Goal: Navigation & Orientation: Find specific page/section

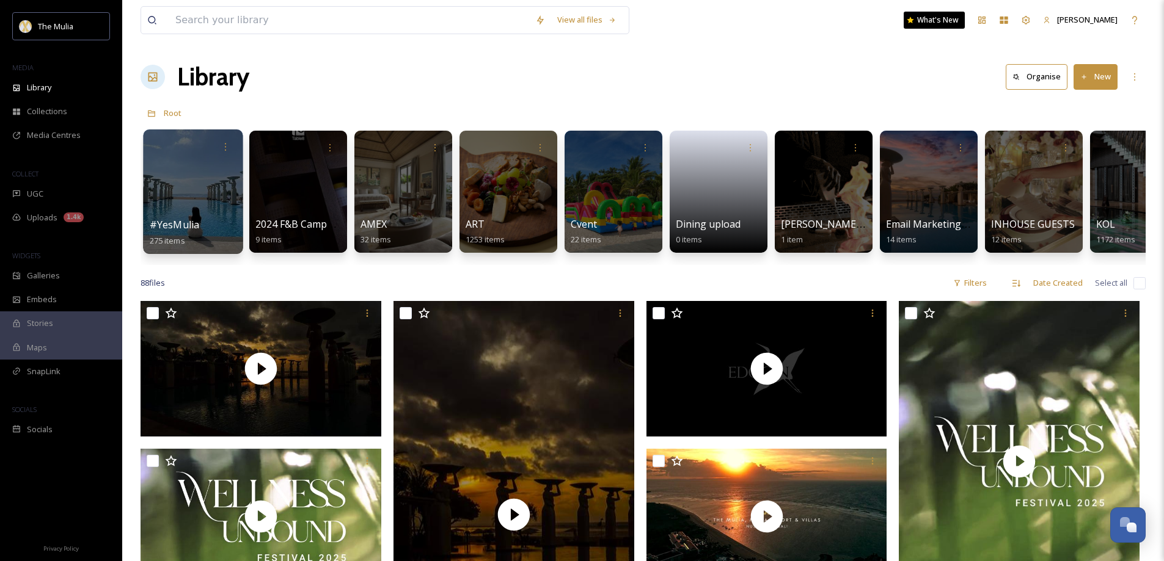
click at [185, 217] on div at bounding box center [193, 192] width 100 height 125
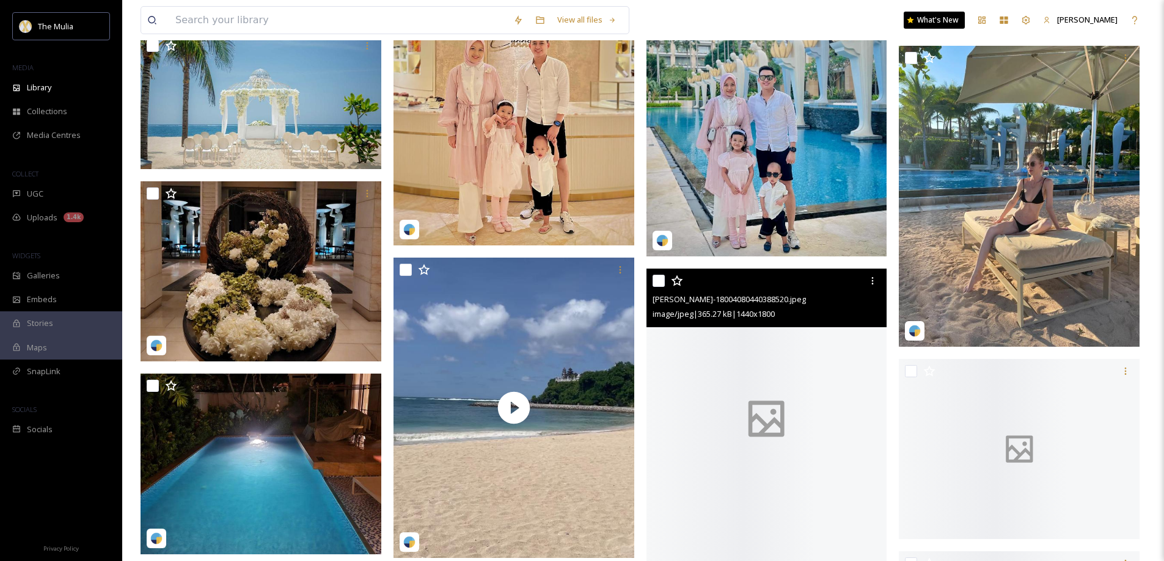
scroll to position [12586, 0]
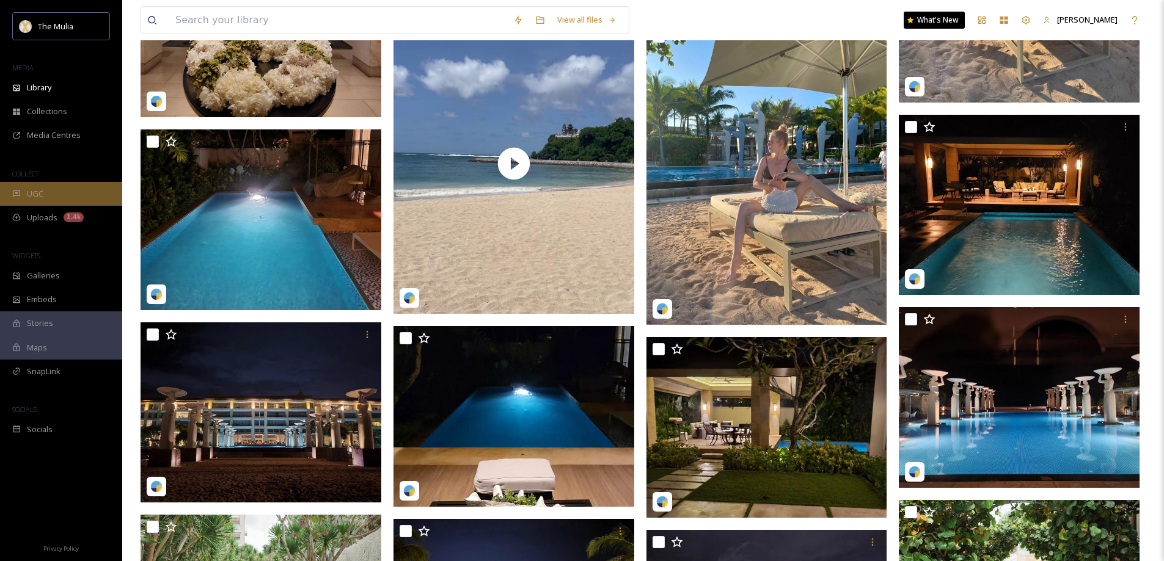
click at [42, 196] on span "UGC" at bounding box center [35, 194] width 16 height 12
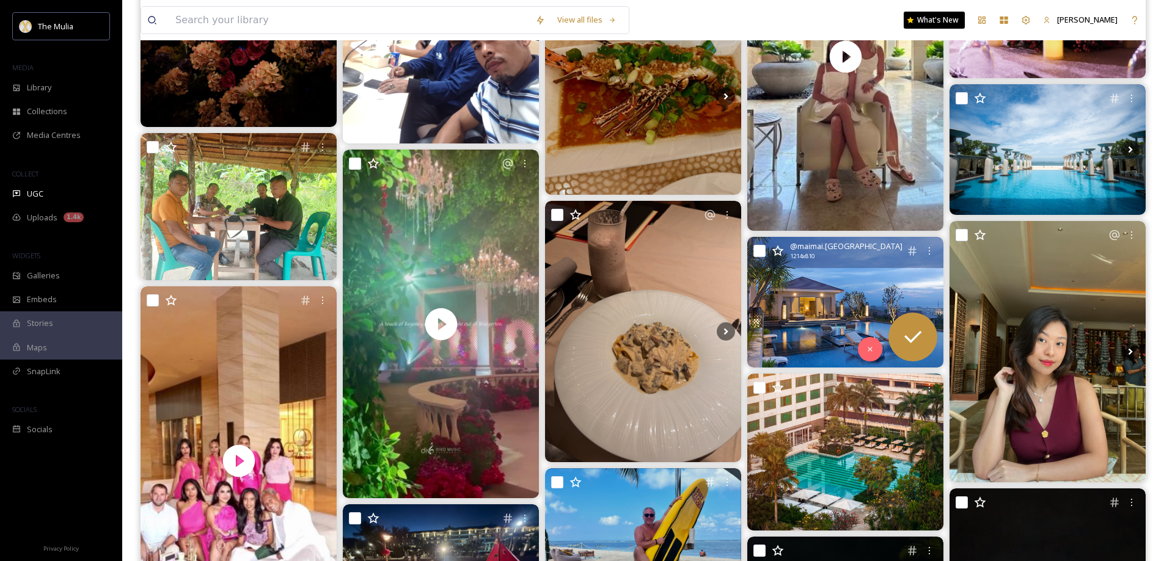
scroll to position [489, 0]
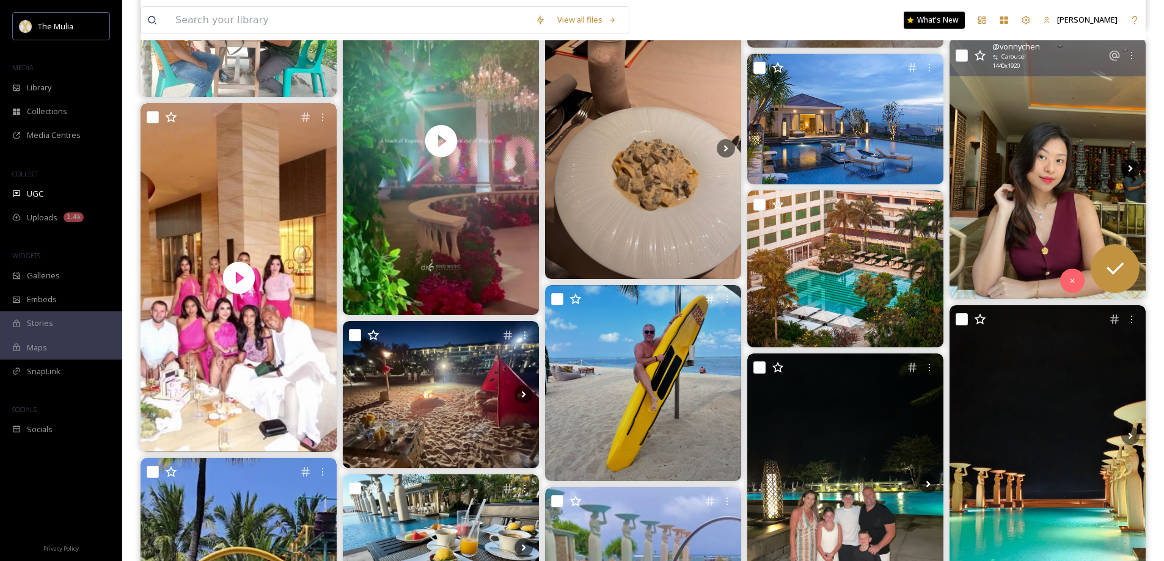
click at [1133, 167] on icon at bounding box center [1130, 168] width 18 height 18
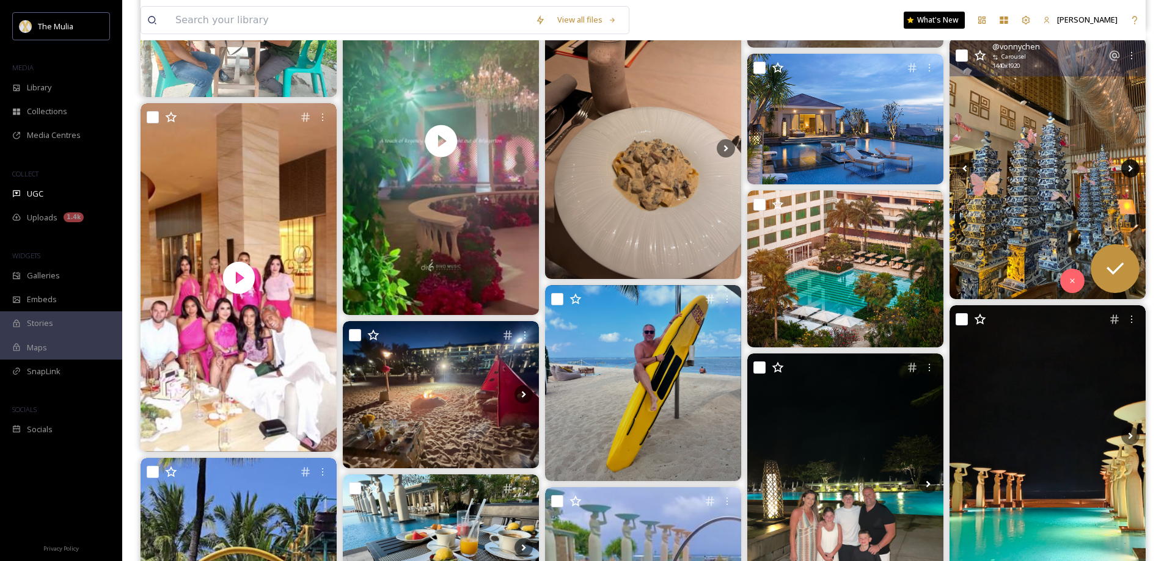
click at [1130, 170] on icon at bounding box center [1130, 169] width 4 height 7
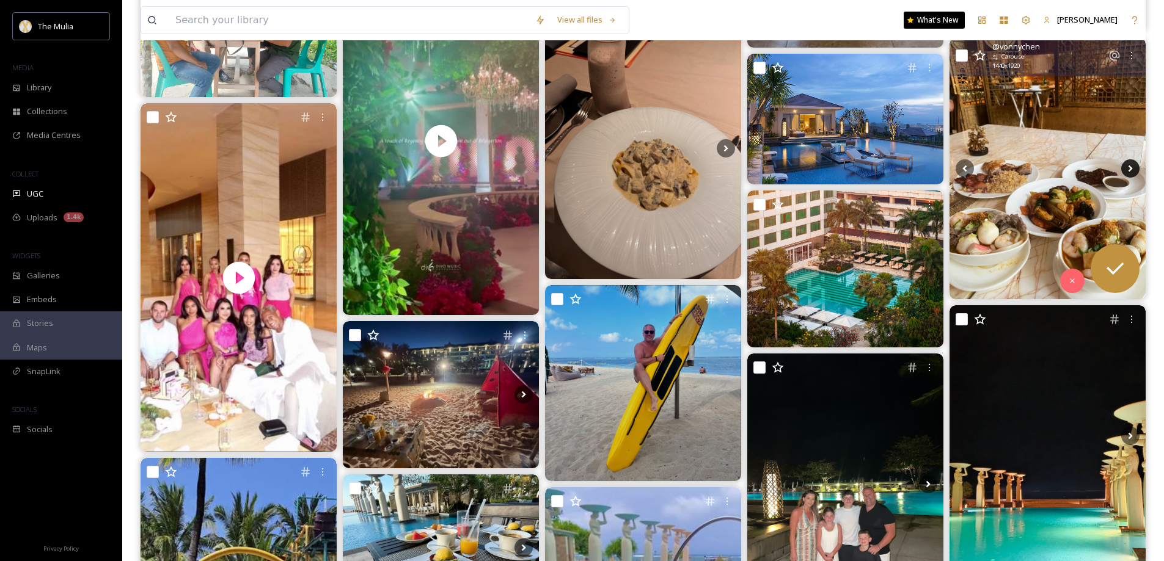
click at [1130, 170] on icon at bounding box center [1130, 169] width 4 height 7
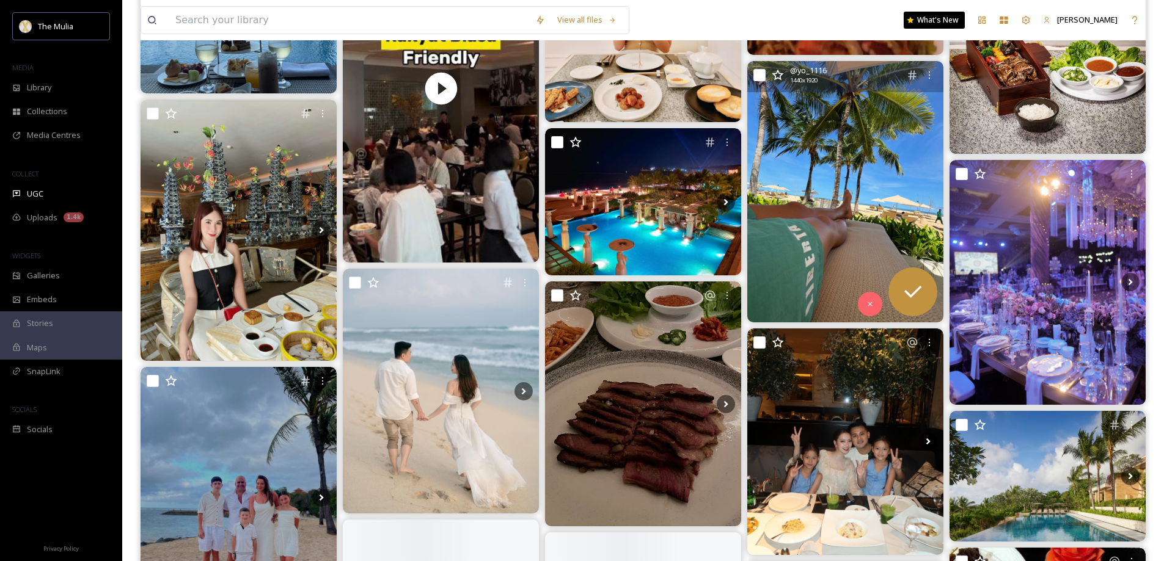
scroll to position [1405, 0]
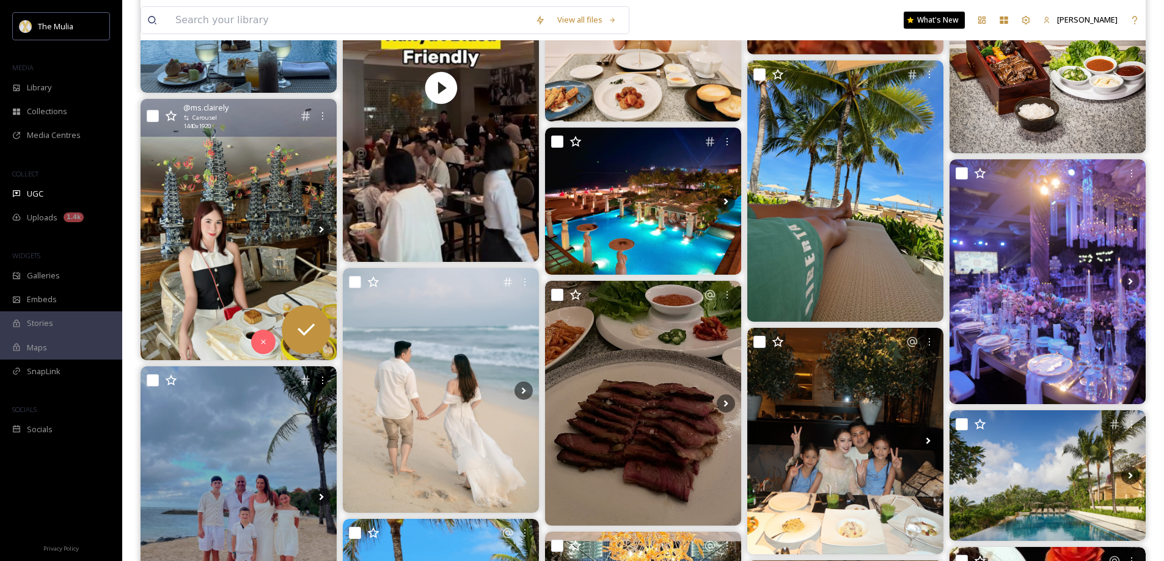
click at [250, 252] on img at bounding box center [239, 229] width 196 height 261
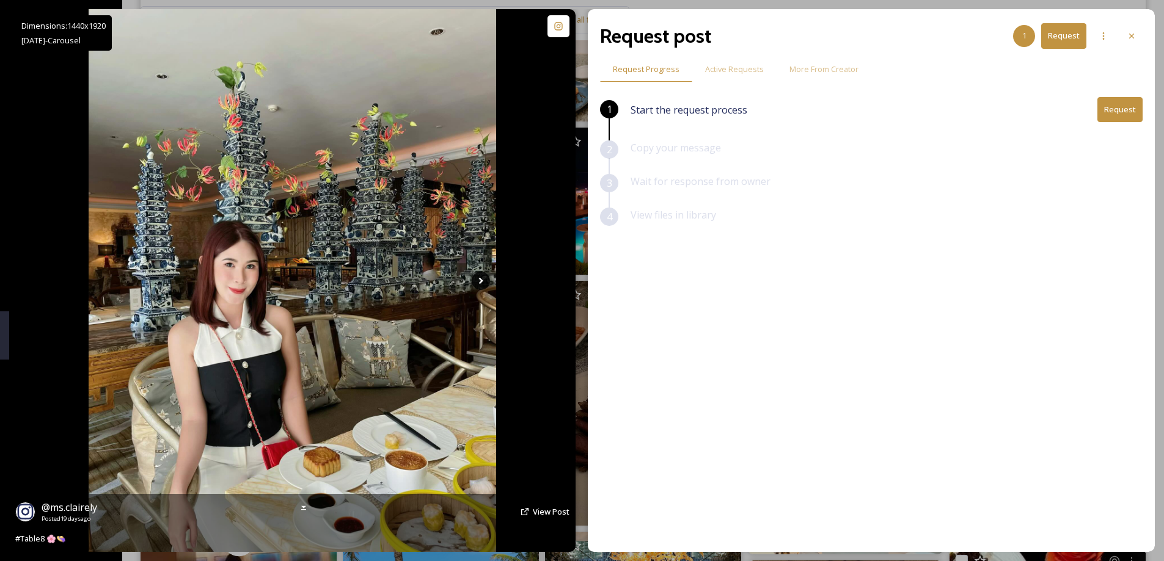
click at [484, 282] on icon at bounding box center [481, 281] width 18 height 18
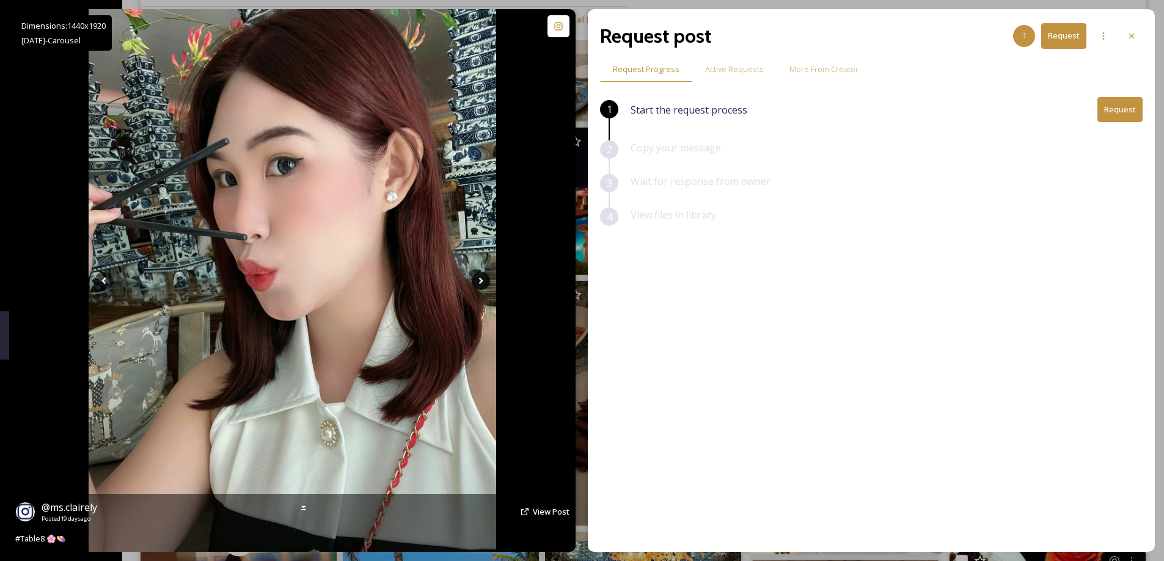
click at [484, 282] on icon at bounding box center [481, 281] width 18 height 18
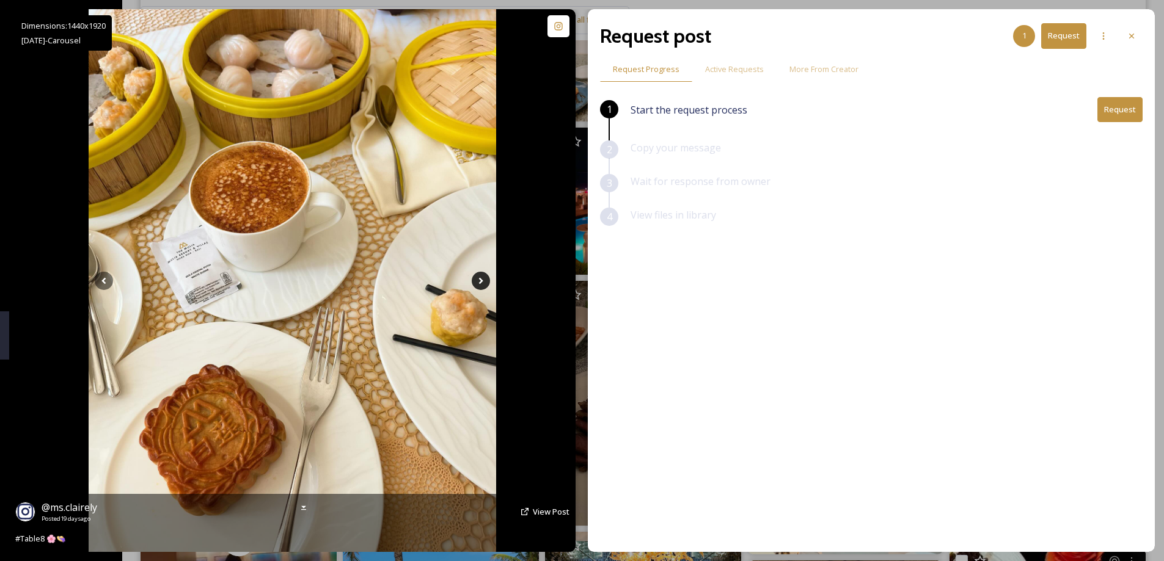
click at [484, 282] on icon at bounding box center [481, 281] width 18 height 18
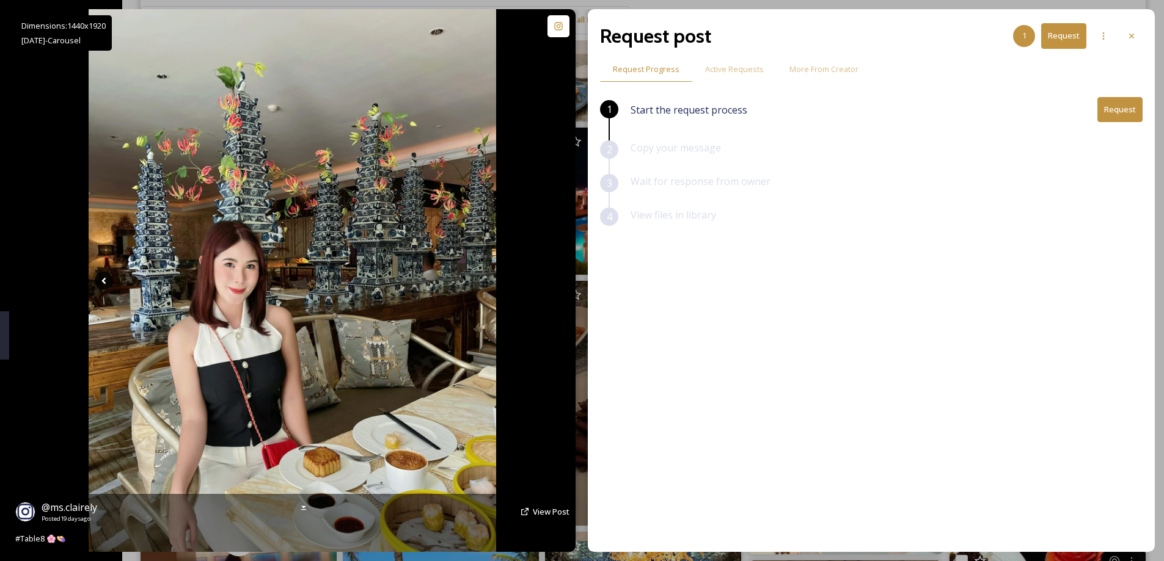
click at [99, 283] on icon at bounding box center [104, 281] width 18 height 18
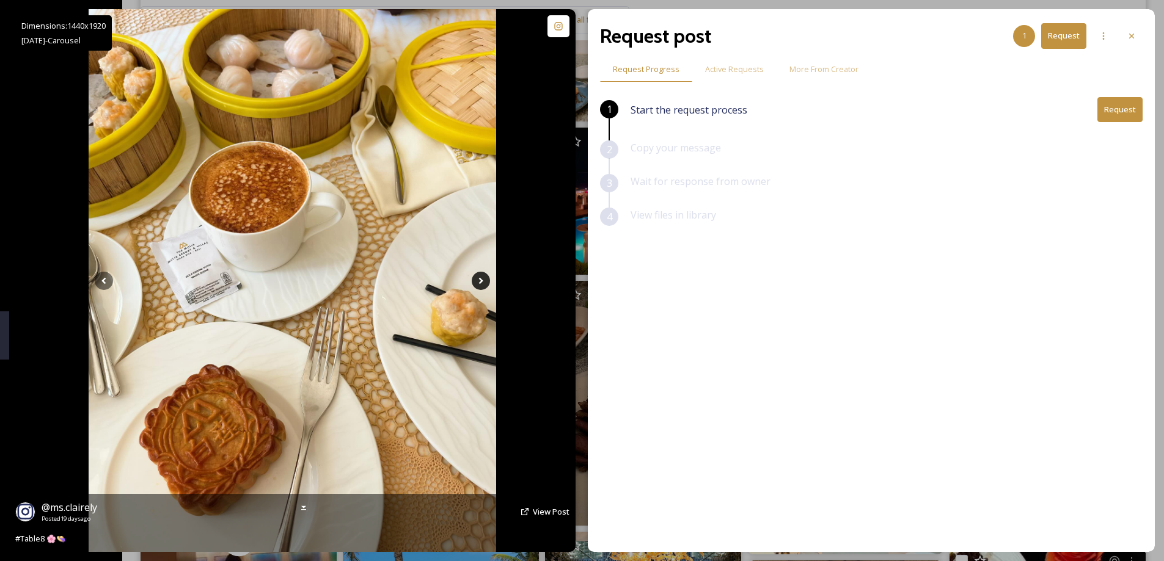
click at [481, 278] on icon at bounding box center [481, 281] width 18 height 18
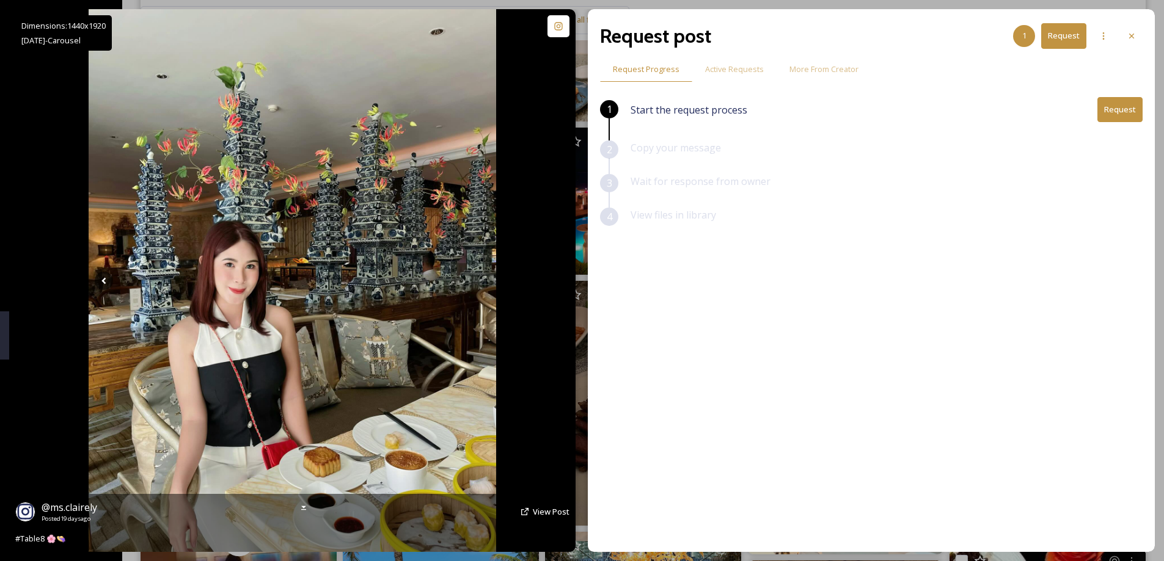
click at [481, 278] on icon at bounding box center [481, 281] width 18 height 18
click at [103, 287] on icon at bounding box center [104, 281] width 18 height 18
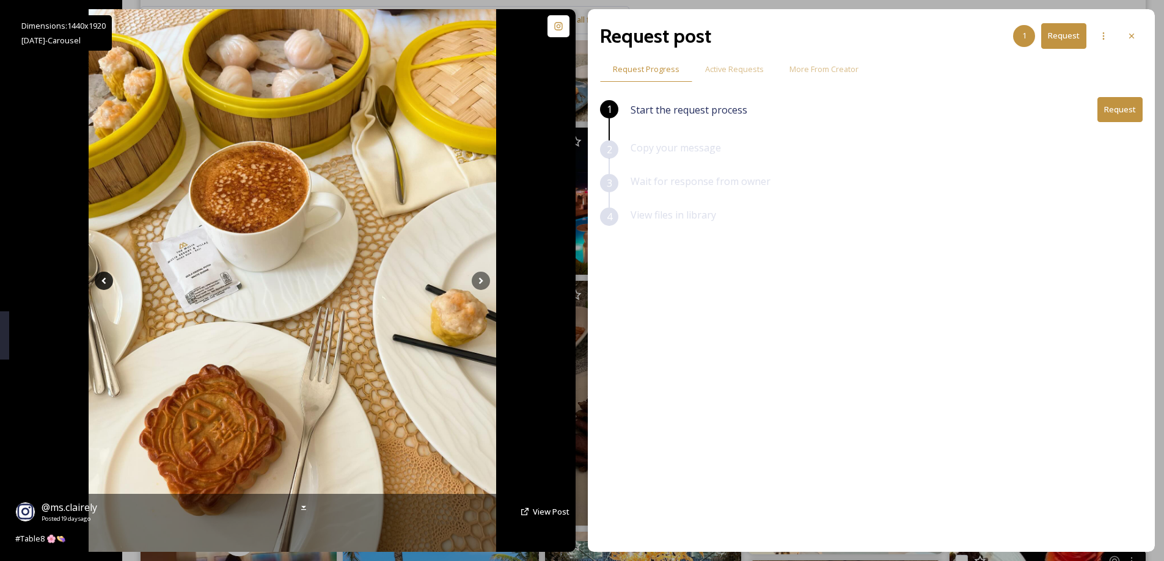
click at [103, 287] on icon at bounding box center [104, 281] width 18 height 18
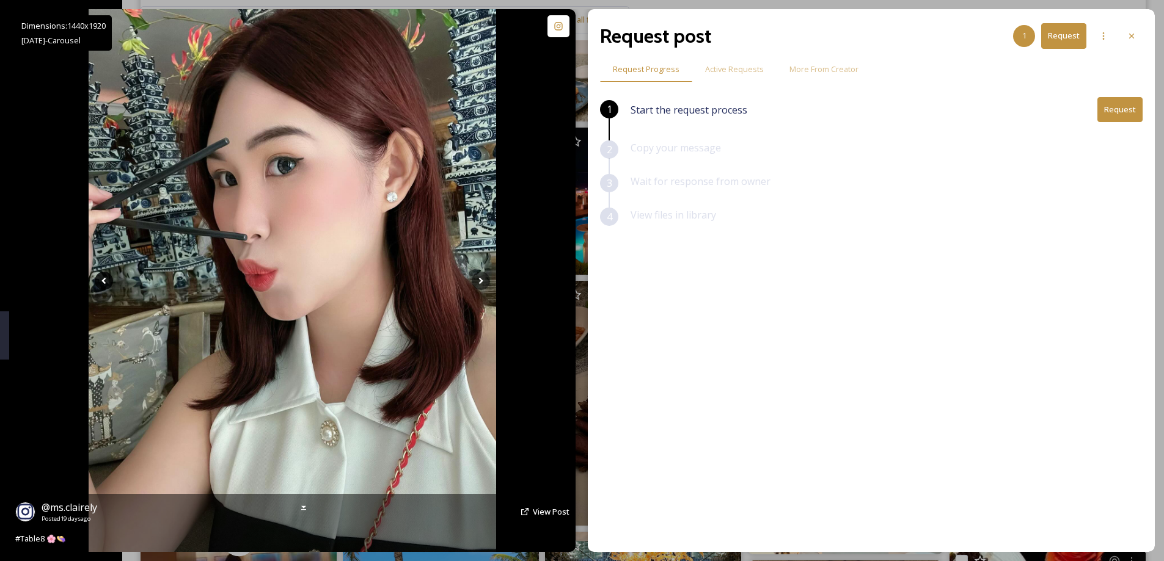
click at [103, 287] on icon at bounding box center [104, 281] width 18 height 18
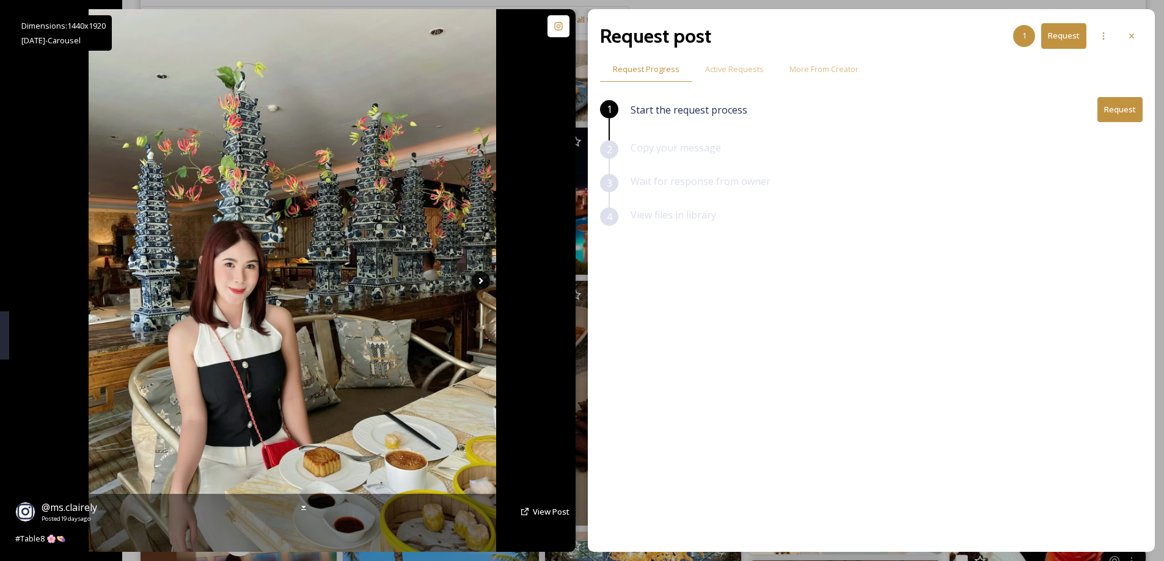
click at [487, 277] on icon at bounding box center [481, 281] width 18 height 18
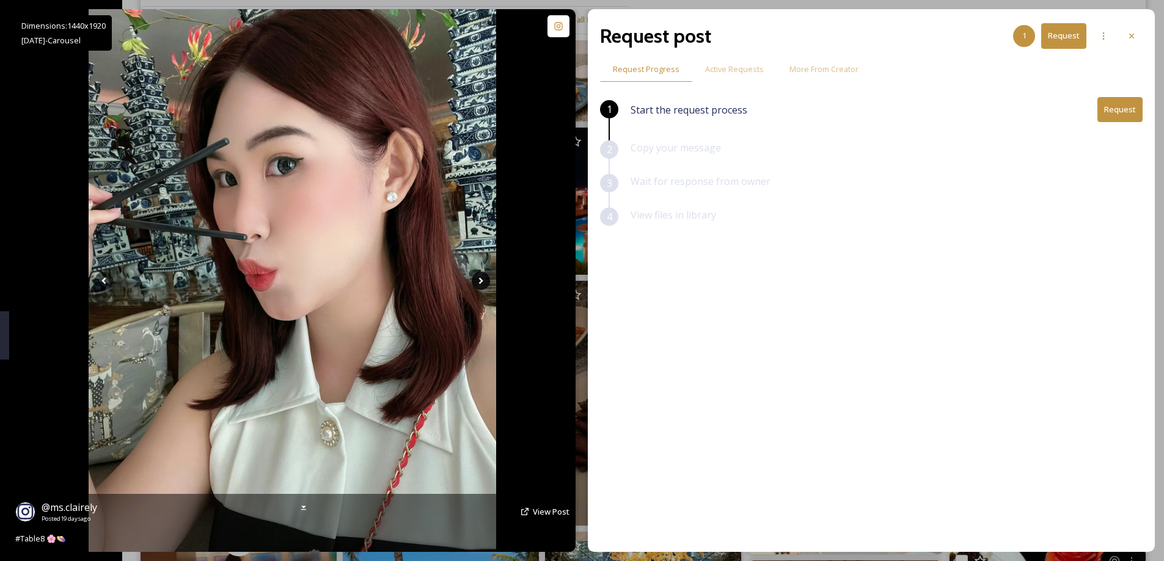
click at [487, 277] on icon at bounding box center [481, 281] width 18 height 18
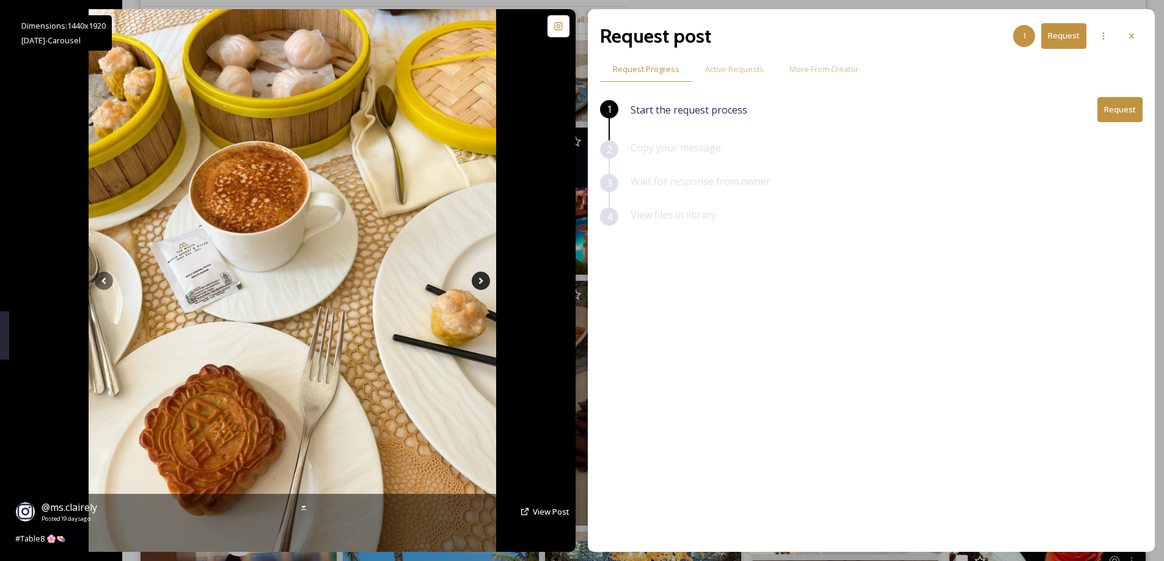
click at [487, 277] on icon at bounding box center [481, 281] width 18 height 18
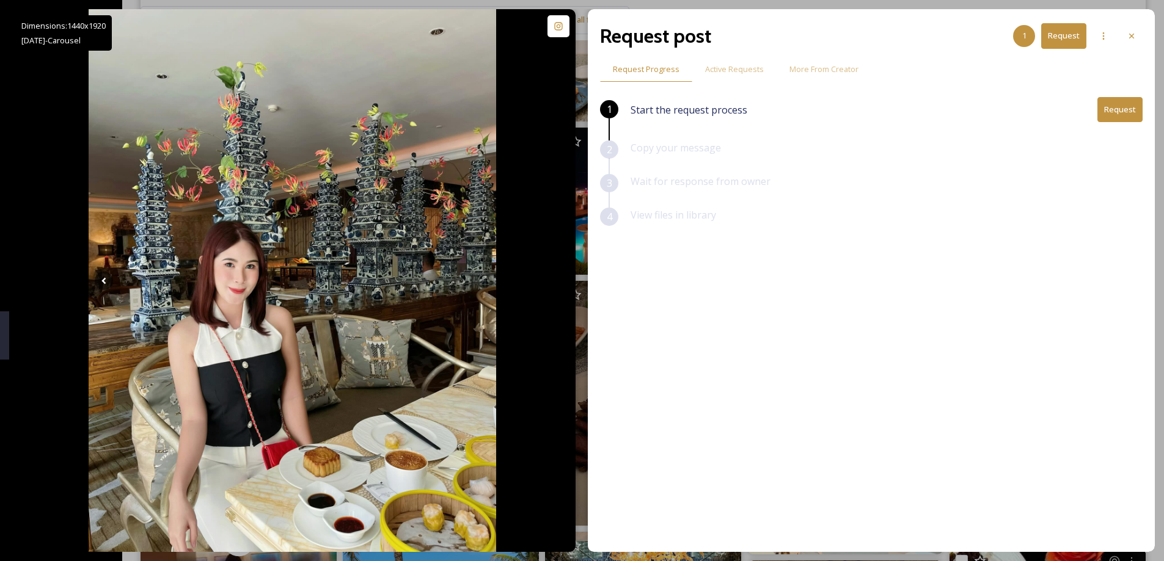
click at [1, 193] on div "Dimensions: 1440 x [DATE] - Carousel @ ms.clairely Posted [DATE] View Post #Tab…" at bounding box center [582, 280] width 1164 height 561
click at [1137, 35] on div at bounding box center [1132, 36] width 22 height 22
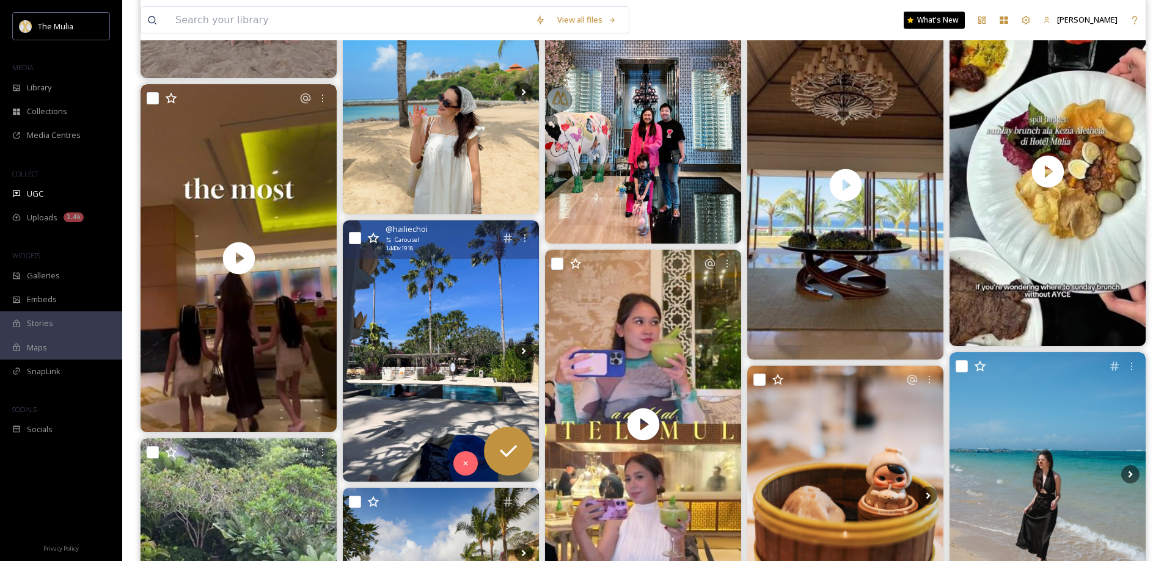
scroll to position [2138, 0]
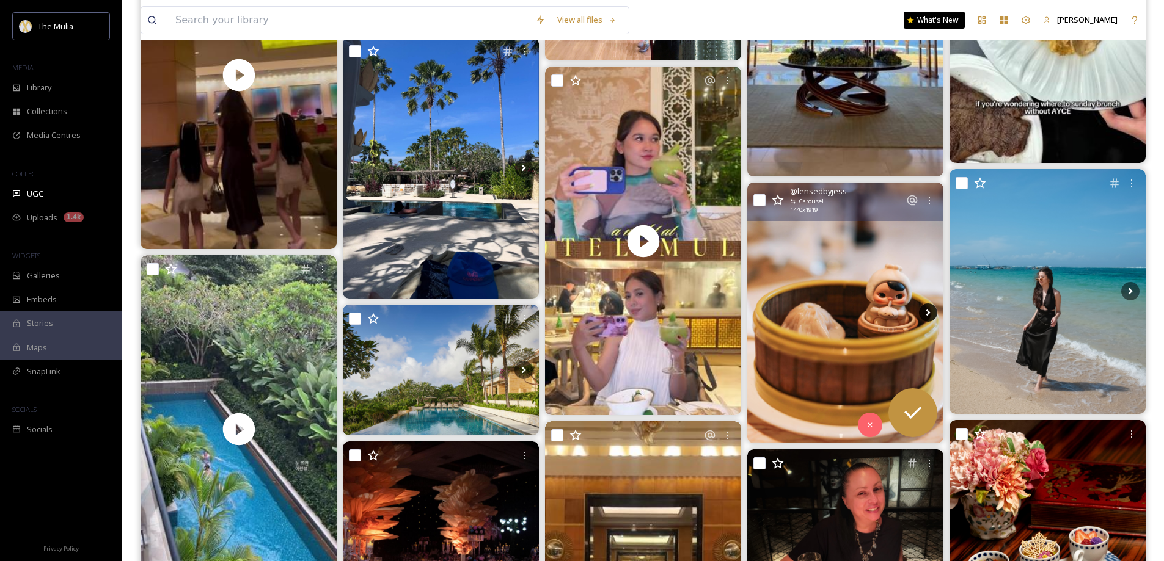
click at [934, 311] on icon at bounding box center [928, 313] width 18 height 18
click at [930, 311] on icon at bounding box center [928, 313] width 18 height 18
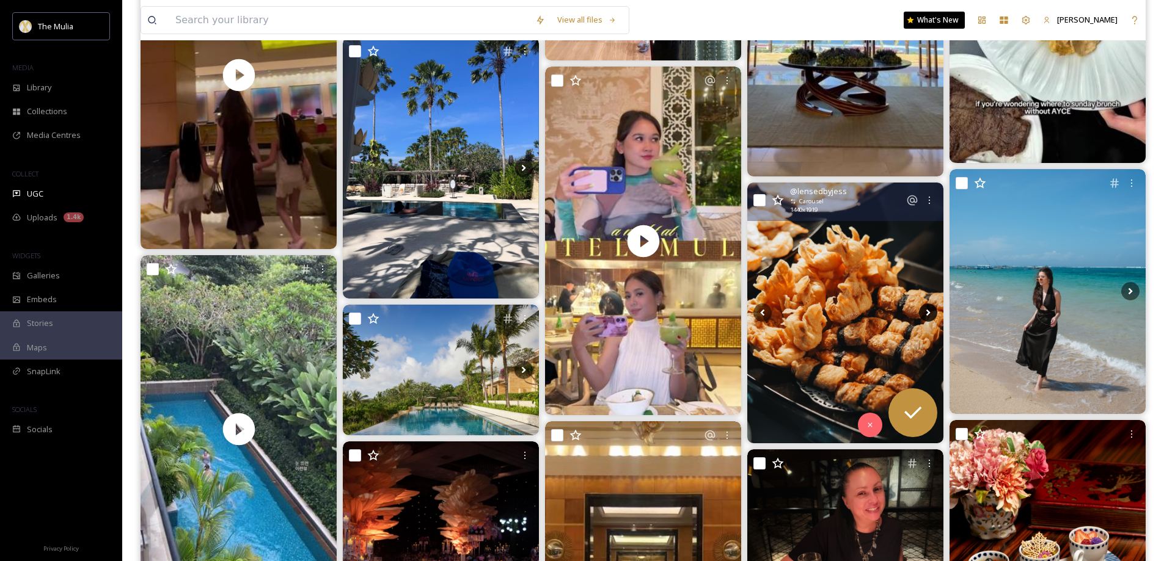
click at [923, 315] on icon at bounding box center [928, 313] width 18 height 18
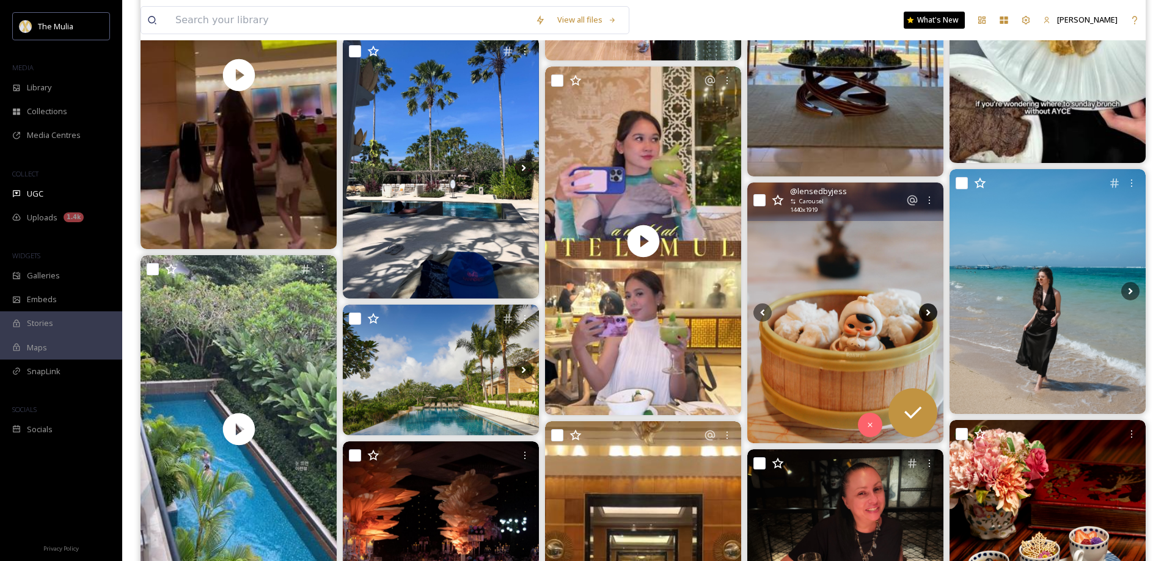
click at [923, 315] on icon at bounding box center [928, 313] width 18 height 18
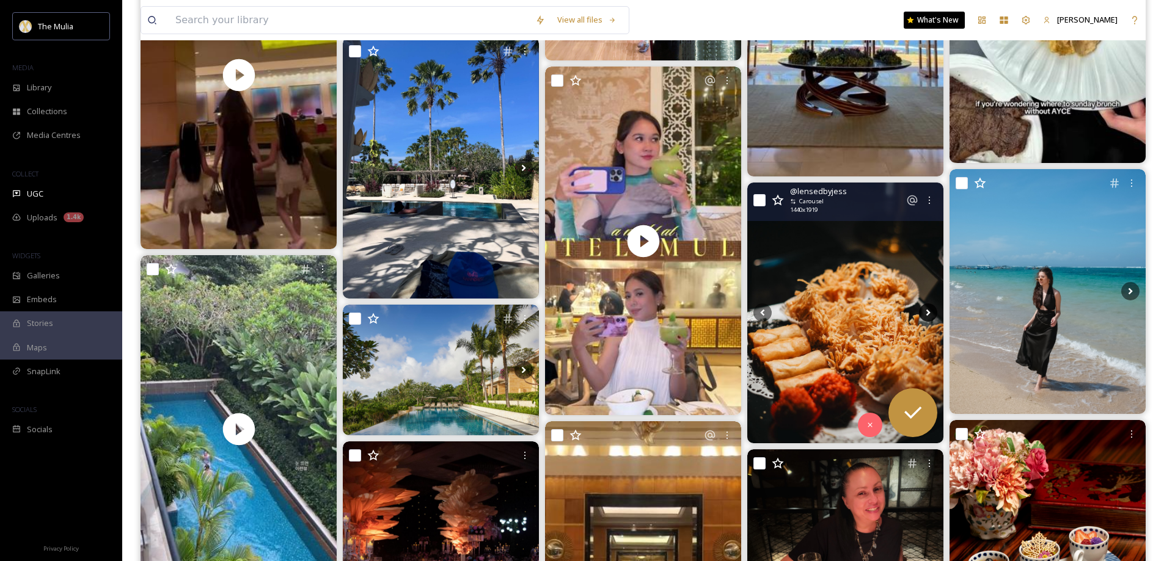
click at [923, 315] on icon at bounding box center [928, 313] width 18 height 18
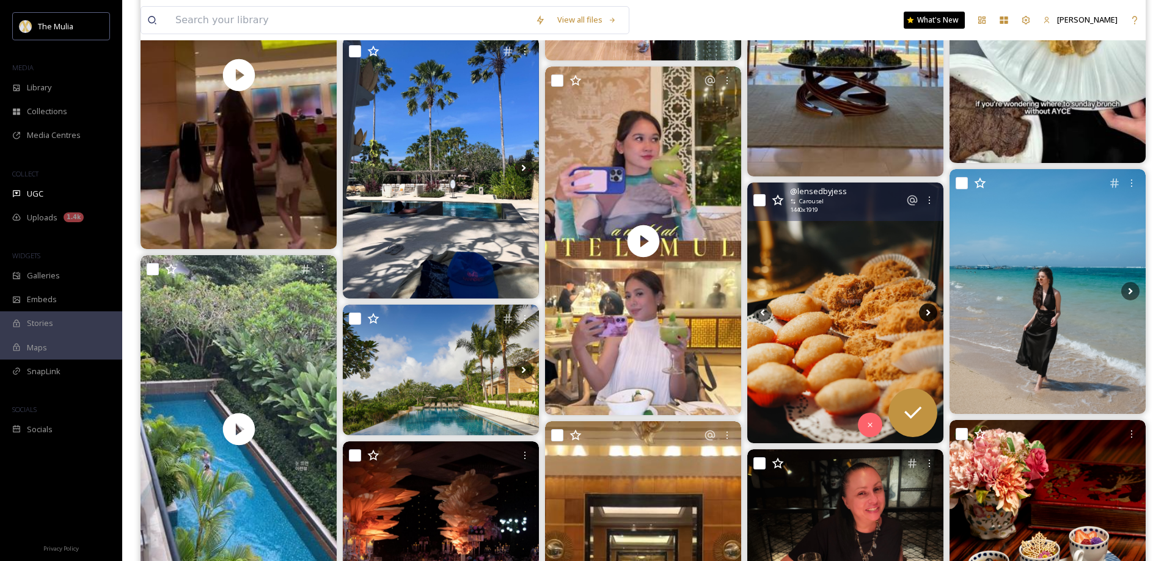
click at [923, 315] on icon at bounding box center [928, 313] width 18 height 18
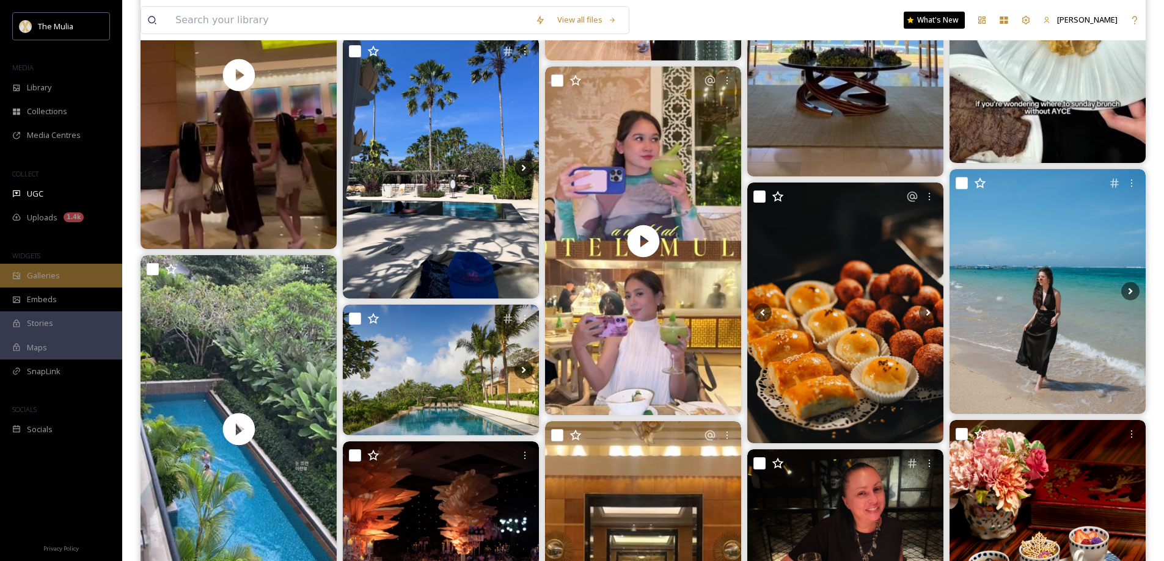
click at [43, 279] on span "Galleries" at bounding box center [43, 276] width 33 height 12
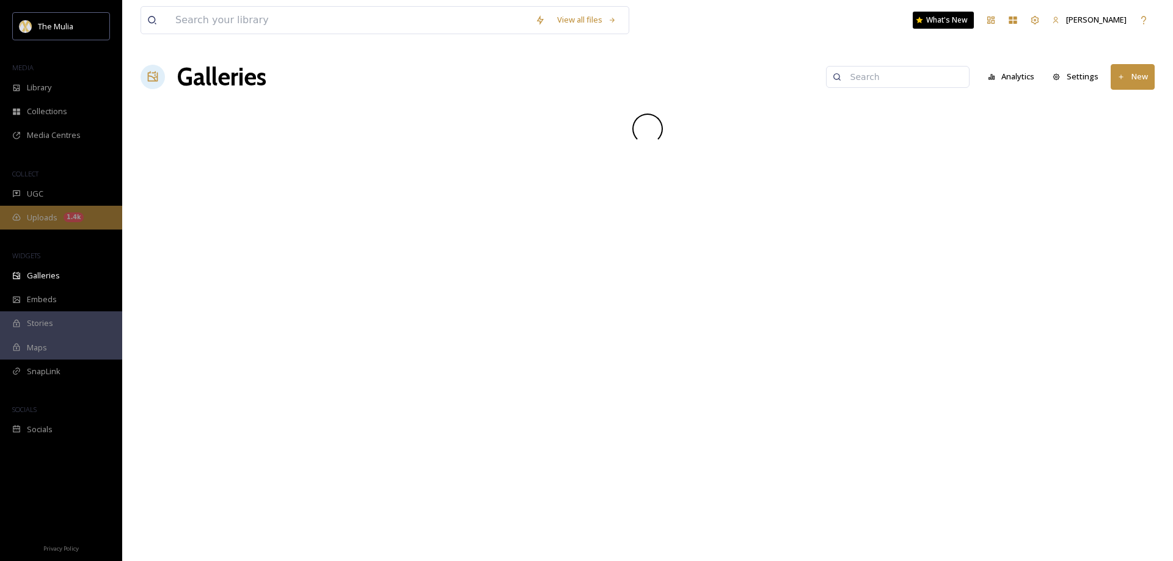
click at [59, 217] on div "Uploads 1.4k" at bounding box center [61, 218] width 122 height 24
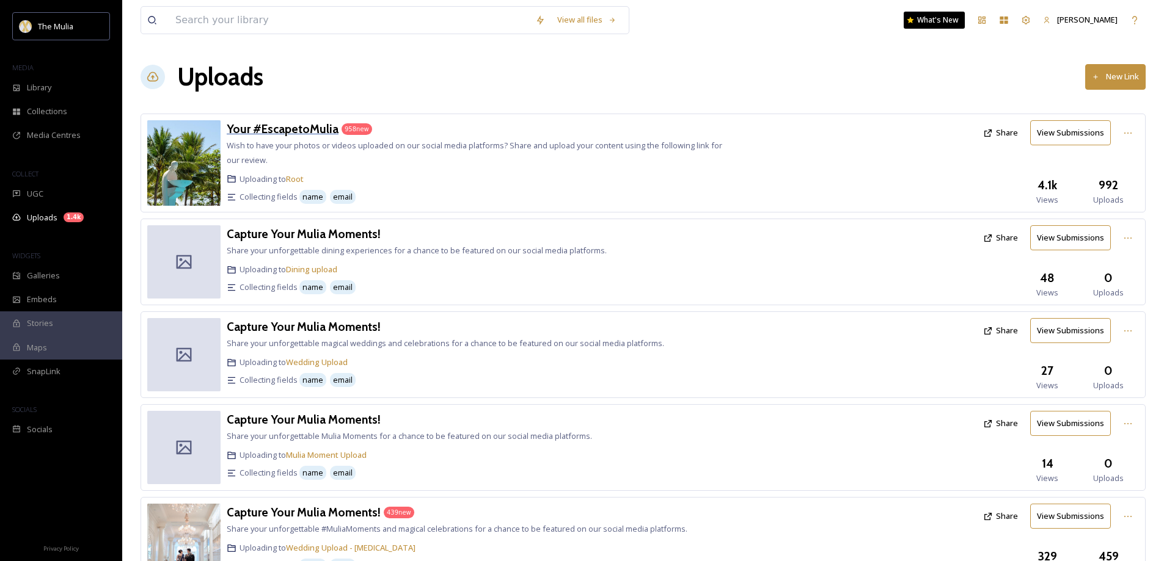
click at [303, 131] on h3 "Your #EscapetoMulia" at bounding box center [283, 129] width 112 height 15
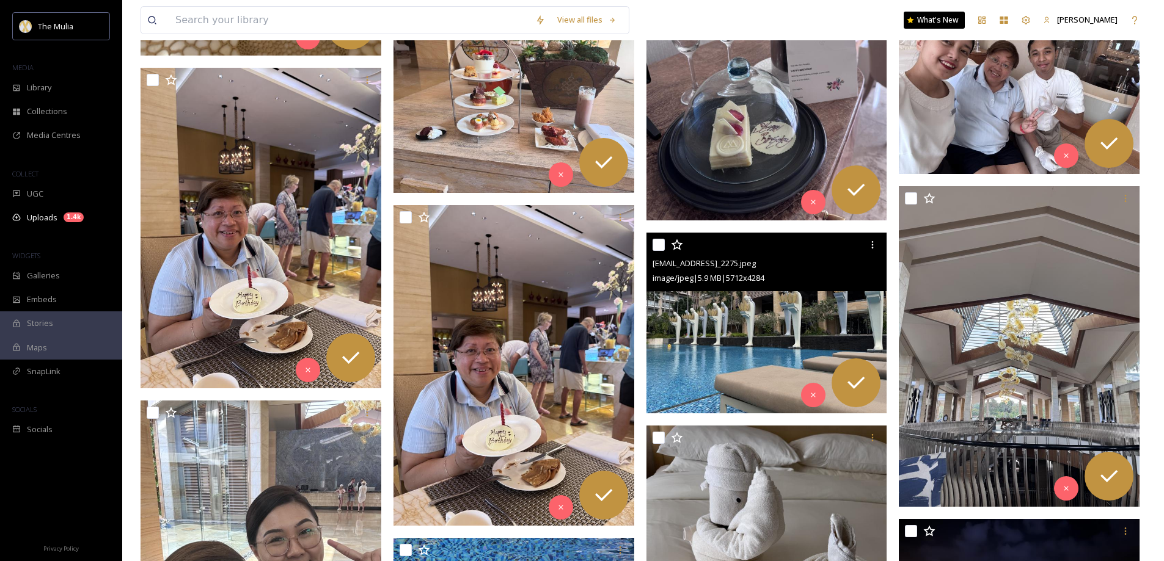
scroll to position [3971, 0]
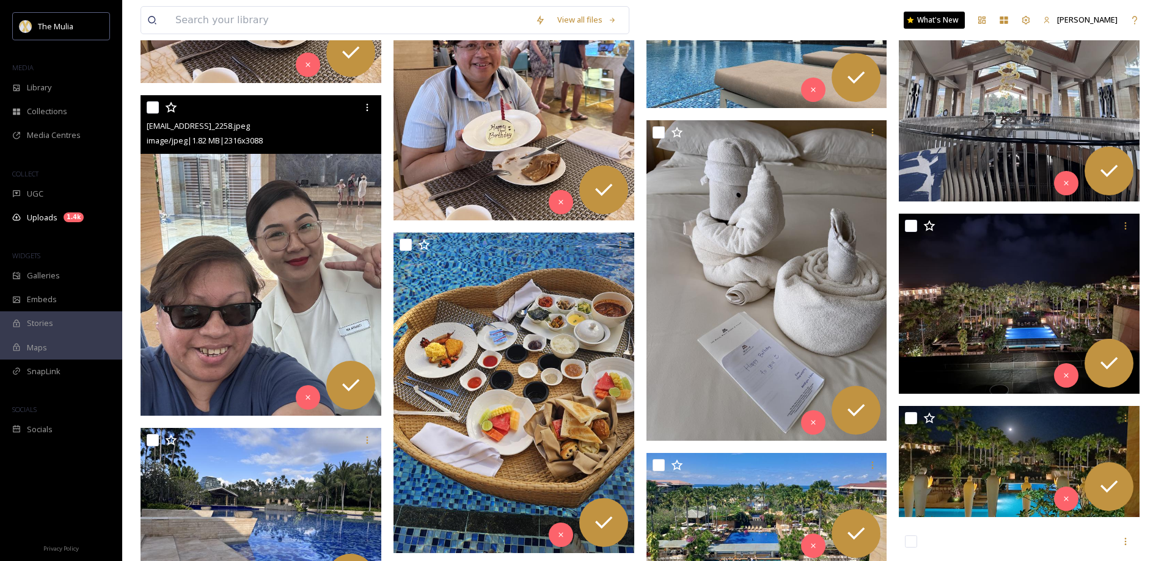
click at [268, 240] on img at bounding box center [261, 255] width 241 height 321
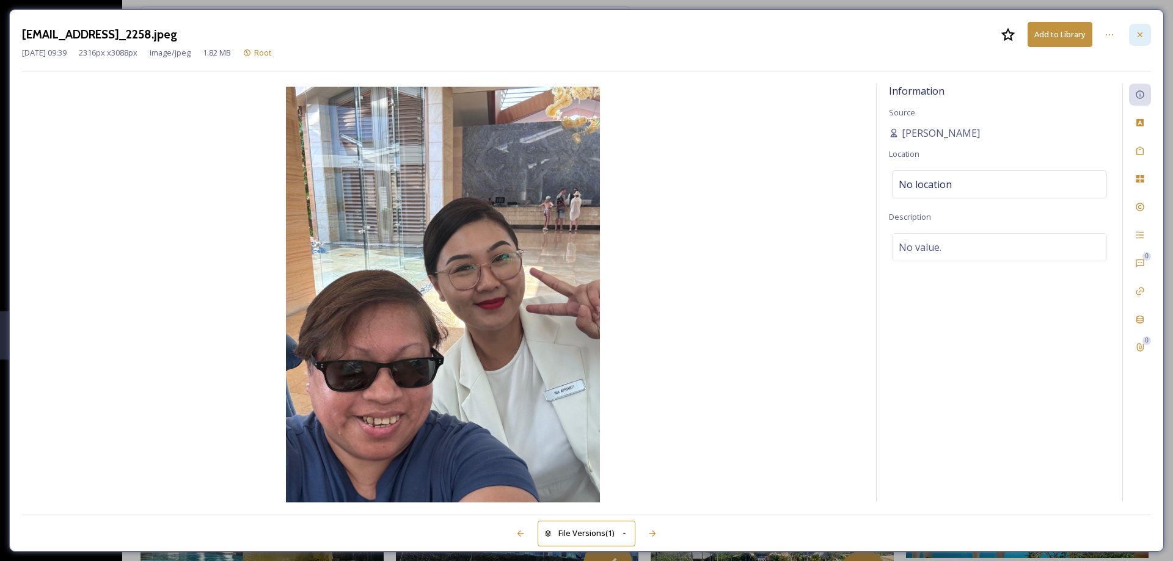
click at [1144, 32] on icon at bounding box center [1140, 35] width 10 height 10
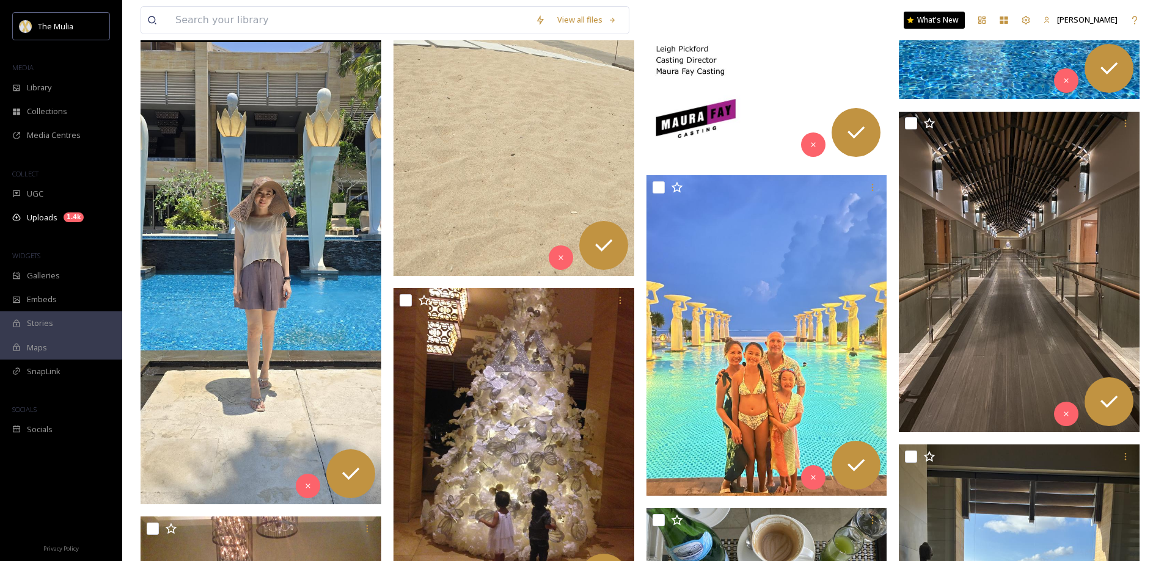
scroll to position [8150, 0]
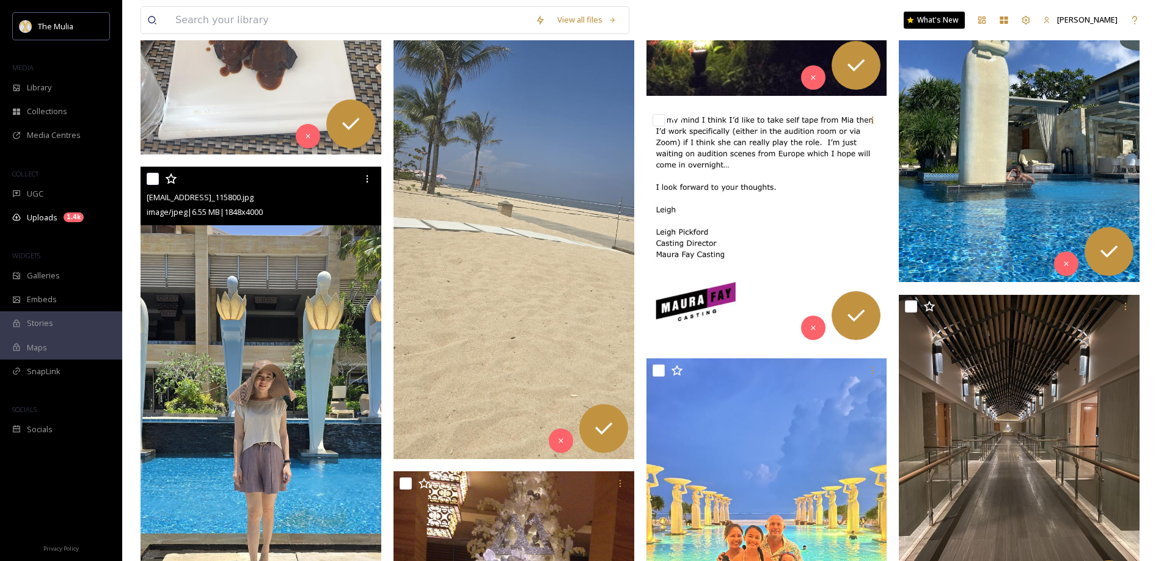
click at [241, 425] on img at bounding box center [261, 427] width 241 height 521
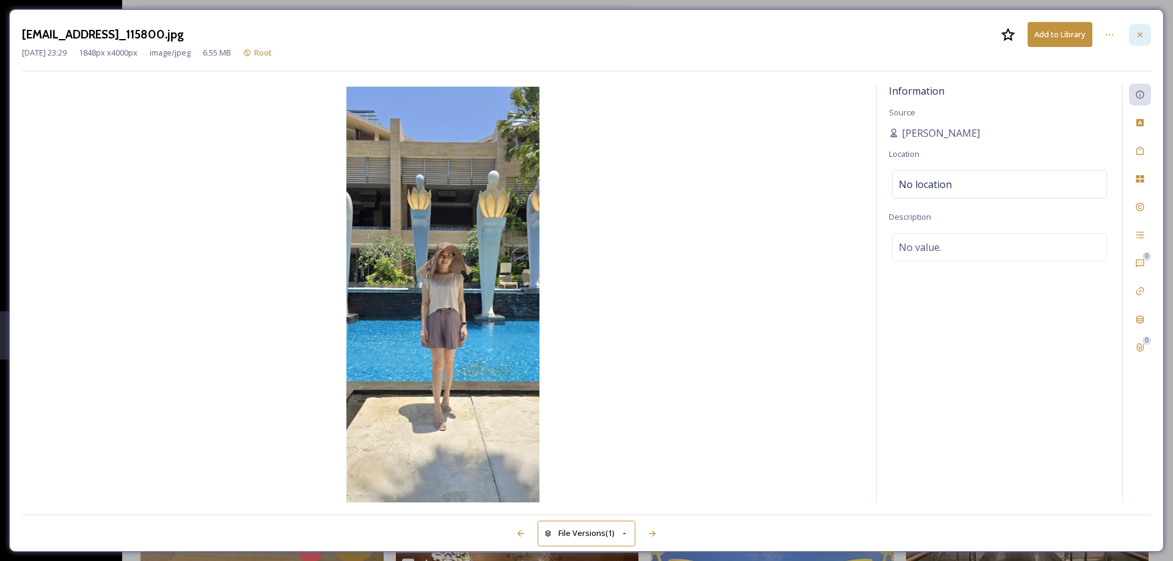
click at [1136, 42] on div at bounding box center [1140, 35] width 22 height 22
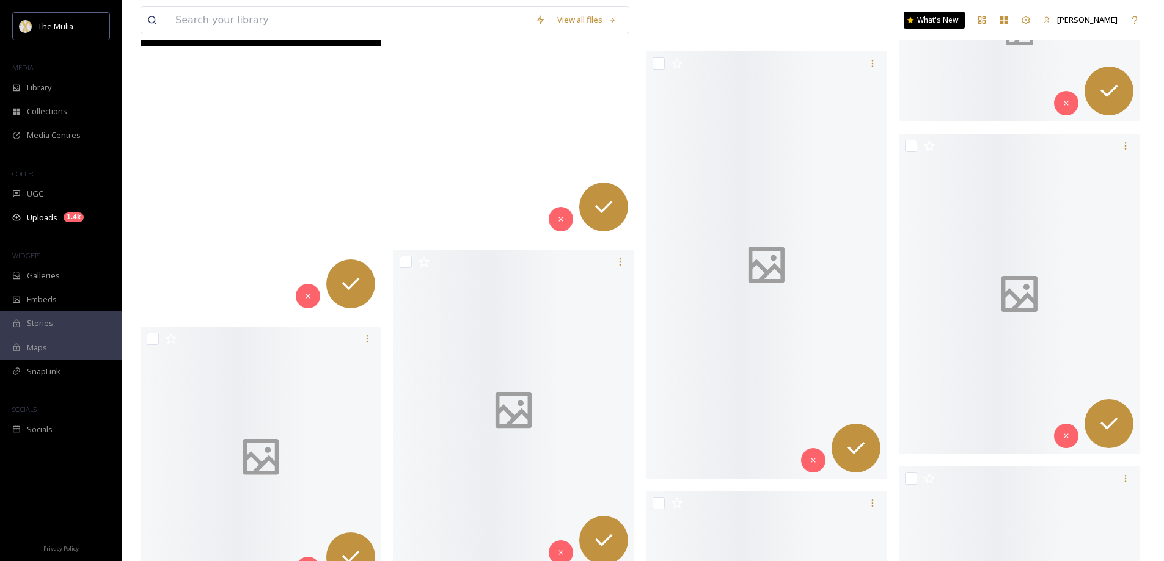
scroll to position [57437, 0]
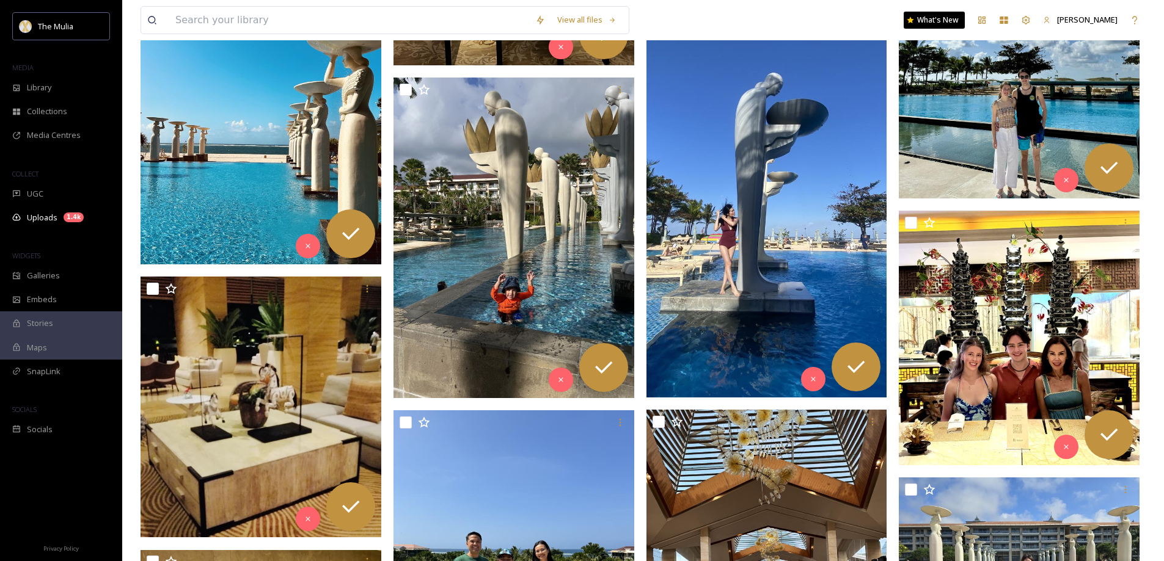
click at [695, 213] on img at bounding box center [766, 184] width 241 height 428
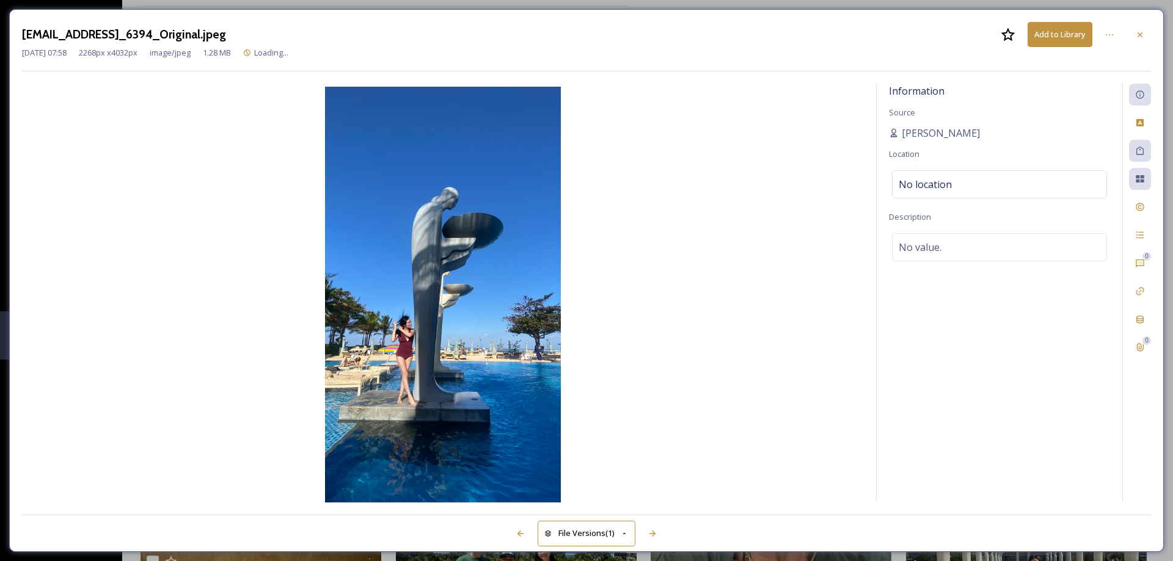
drag, startPoint x: 1138, startPoint y: 34, endPoint x: 974, endPoint y: 171, distance: 213.3
click at [1137, 34] on icon at bounding box center [1140, 35] width 10 height 10
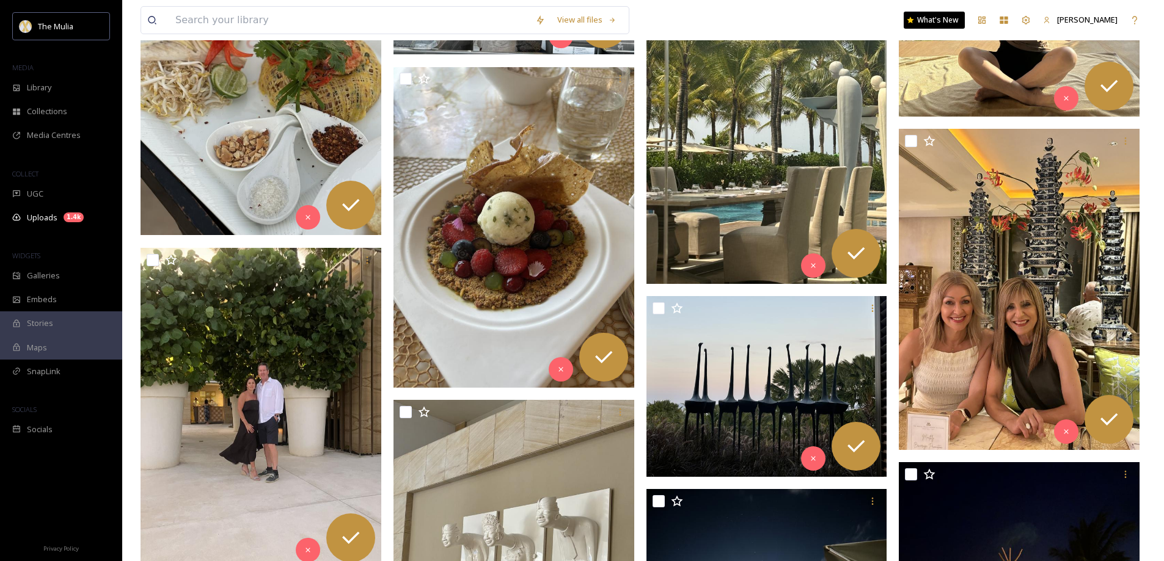
scroll to position [62141, 0]
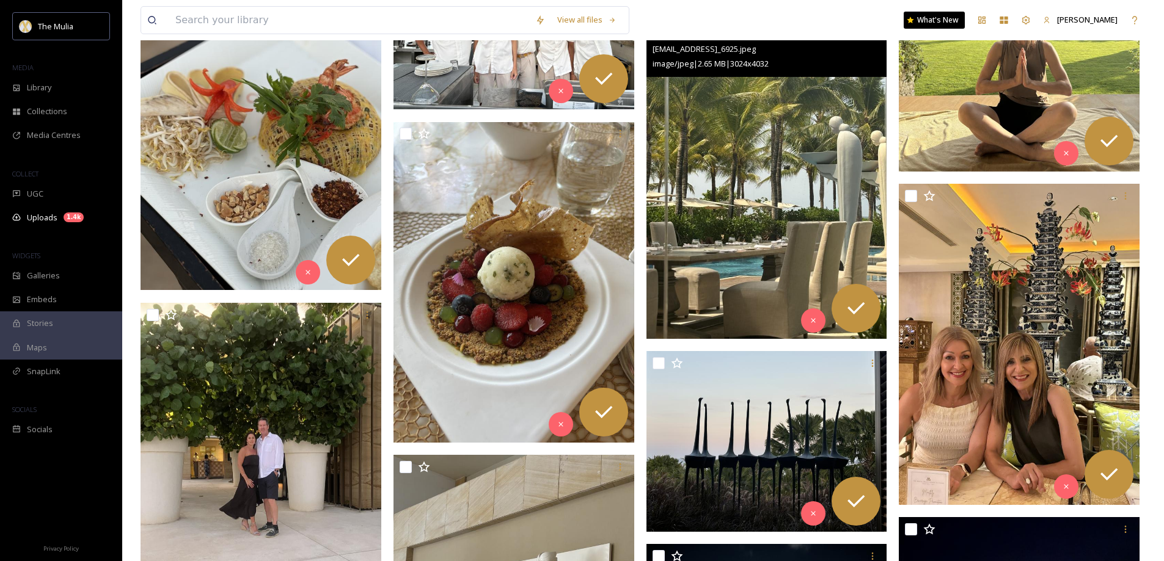
click at [820, 173] on img at bounding box center [766, 178] width 241 height 321
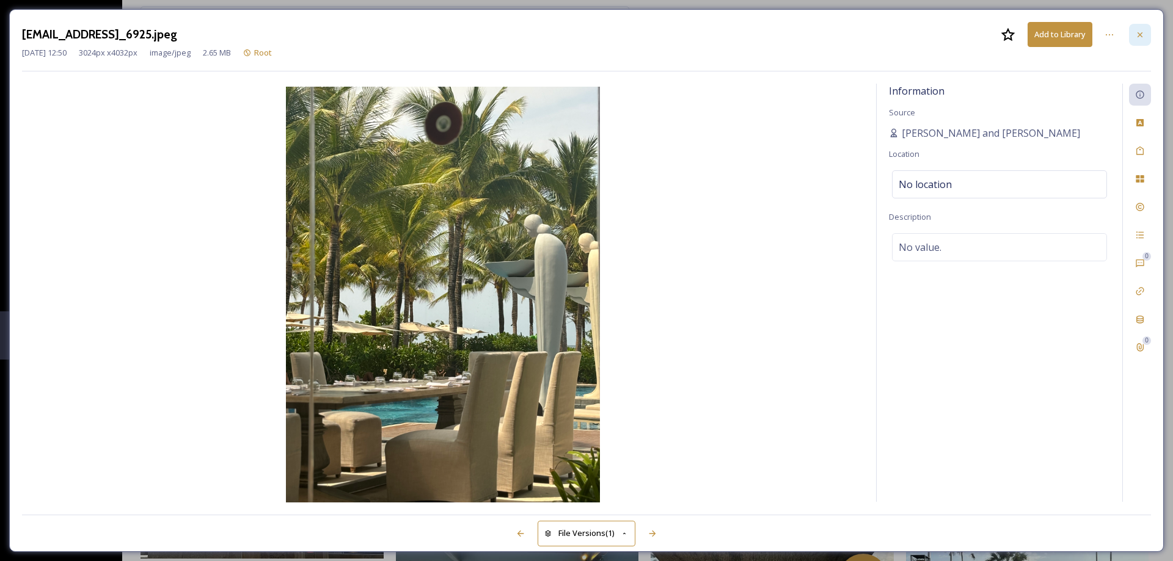
click at [1137, 38] on icon at bounding box center [1140, 35] width 10 height 10
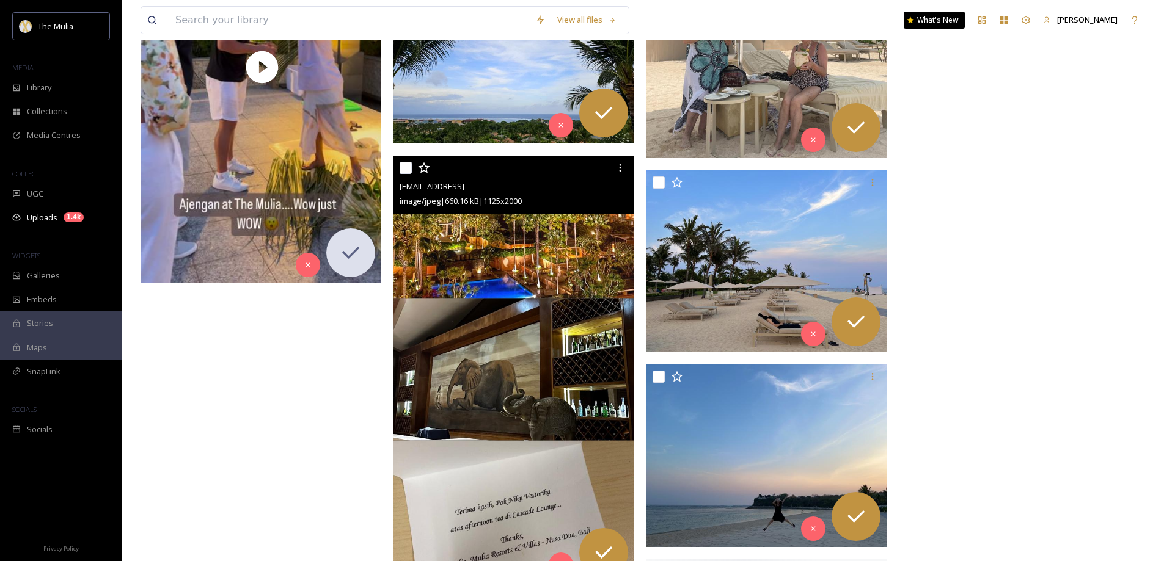
scroll to position [72527, 0]
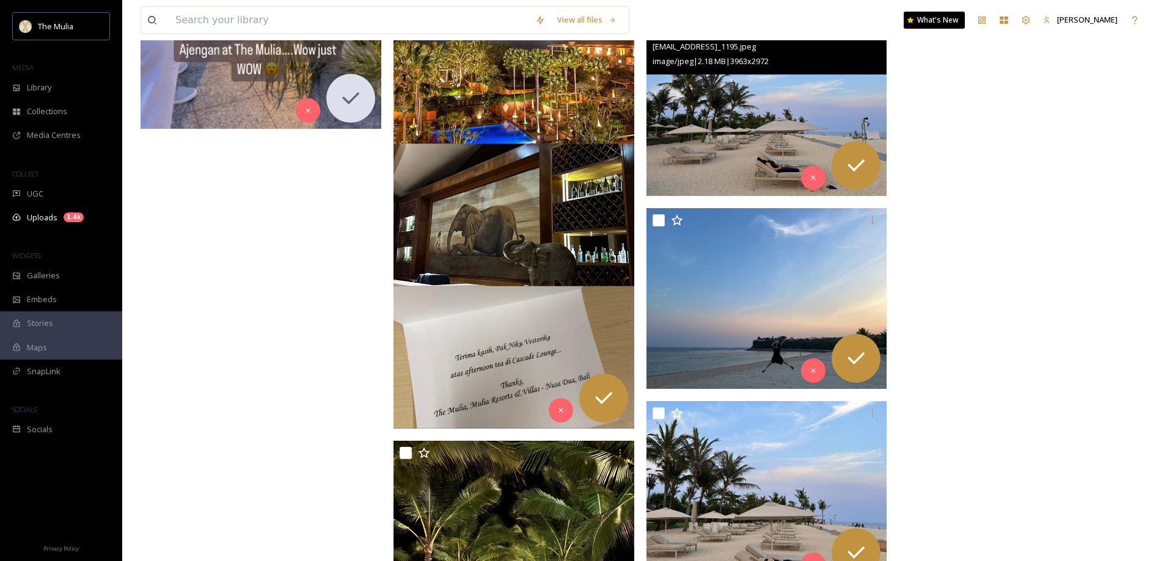
click at [733, 136] on img at bounding box center [766, 106] width 241 height 181
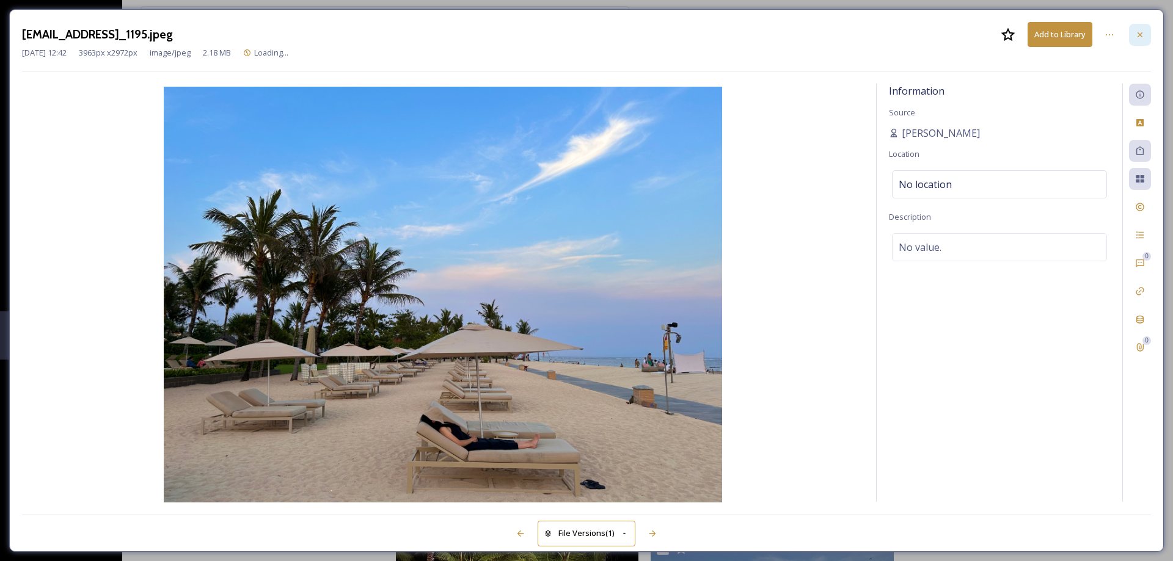
click at [1146, 34] on div at bounding box center [1140, 35] width 22 height 22
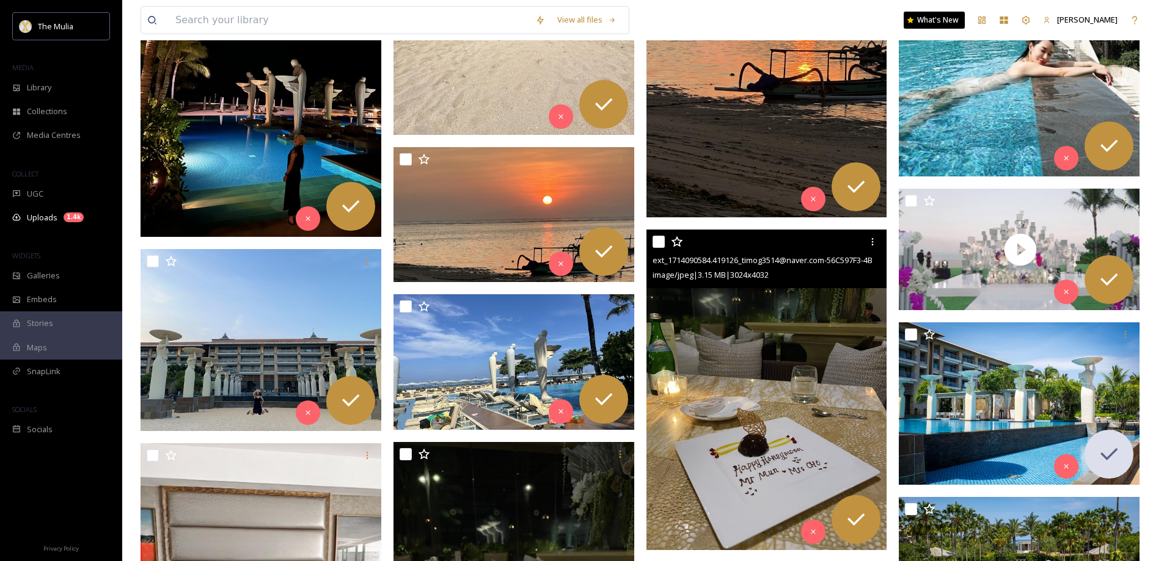
scroll to position [70751, 0]
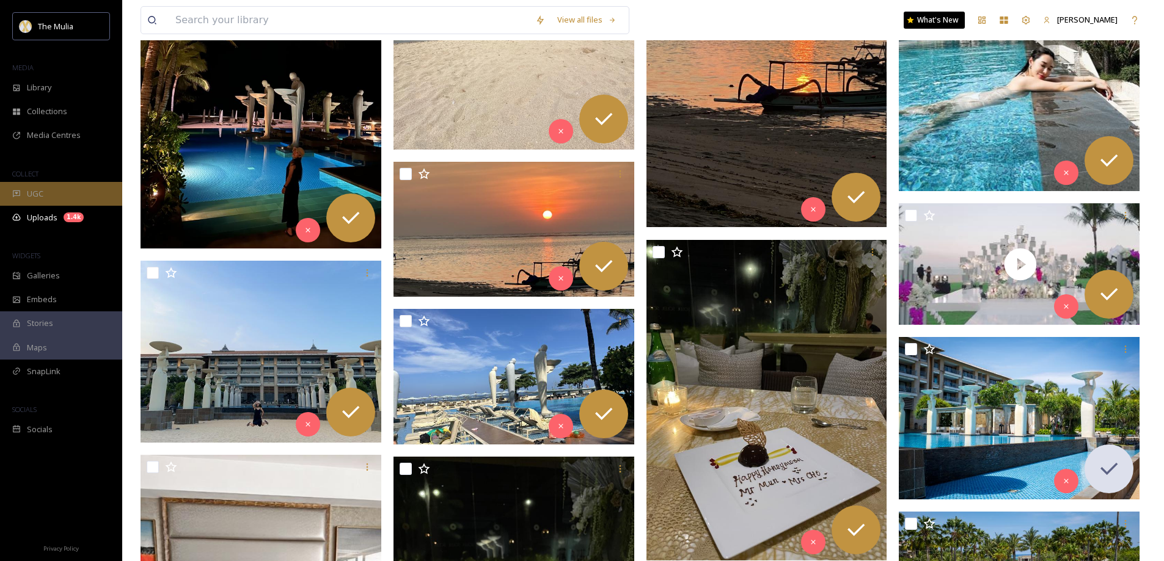
click at [18, 192] on icon at bounding box center [16, 193] width 9 height 9
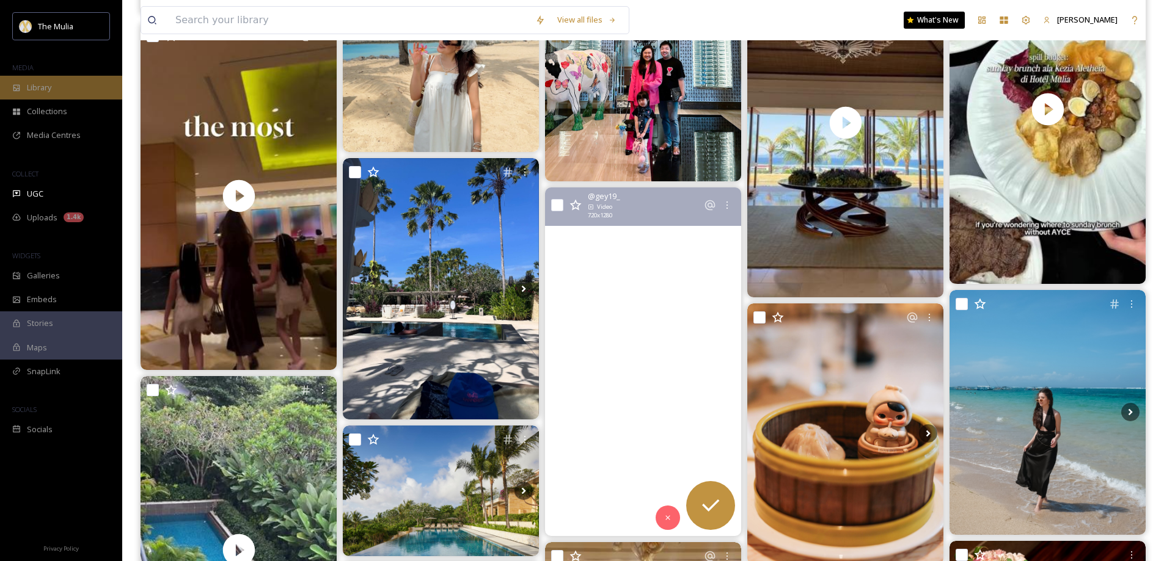
scroll to position [1895, 0]
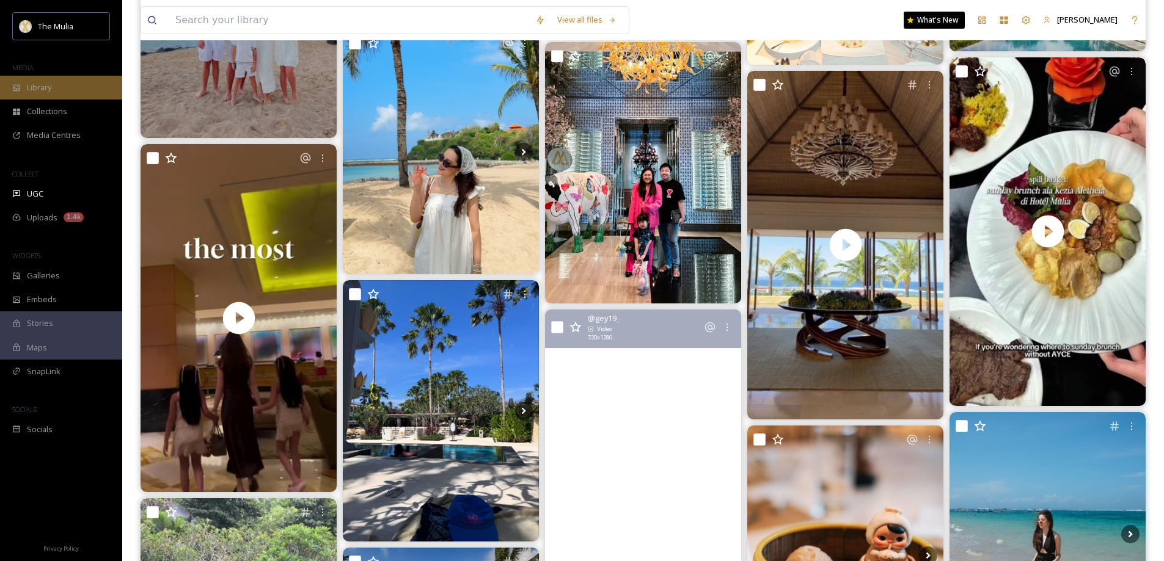
click at [56, 95] on div "Library" at bounding box center [61, 88] width 122 height 24
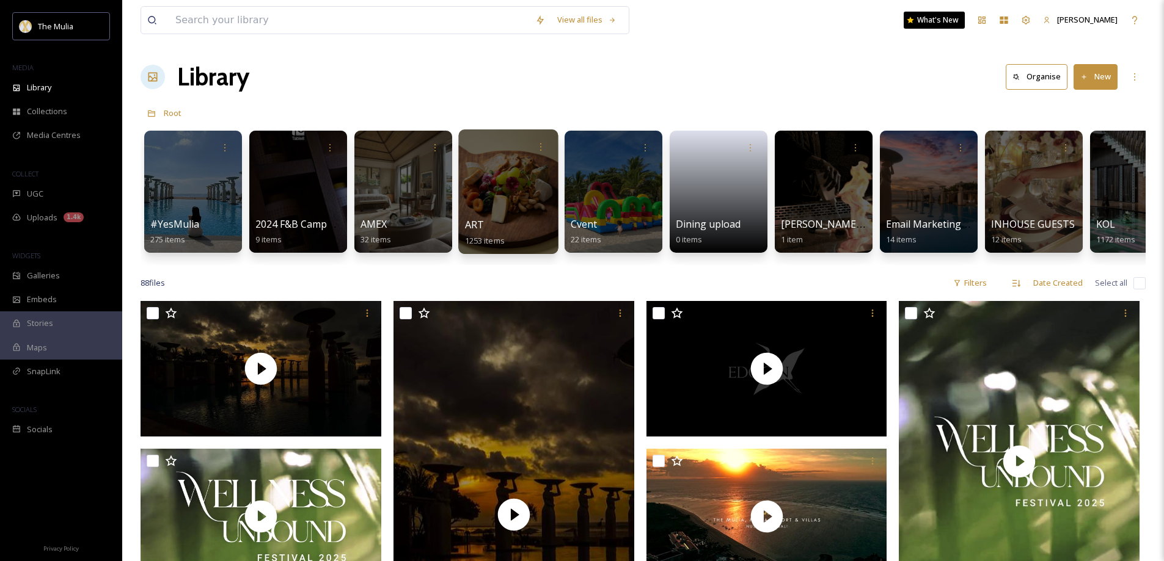
click at [483, 230] on span "ART" at bounding box center [475, 224] width 20 height 13
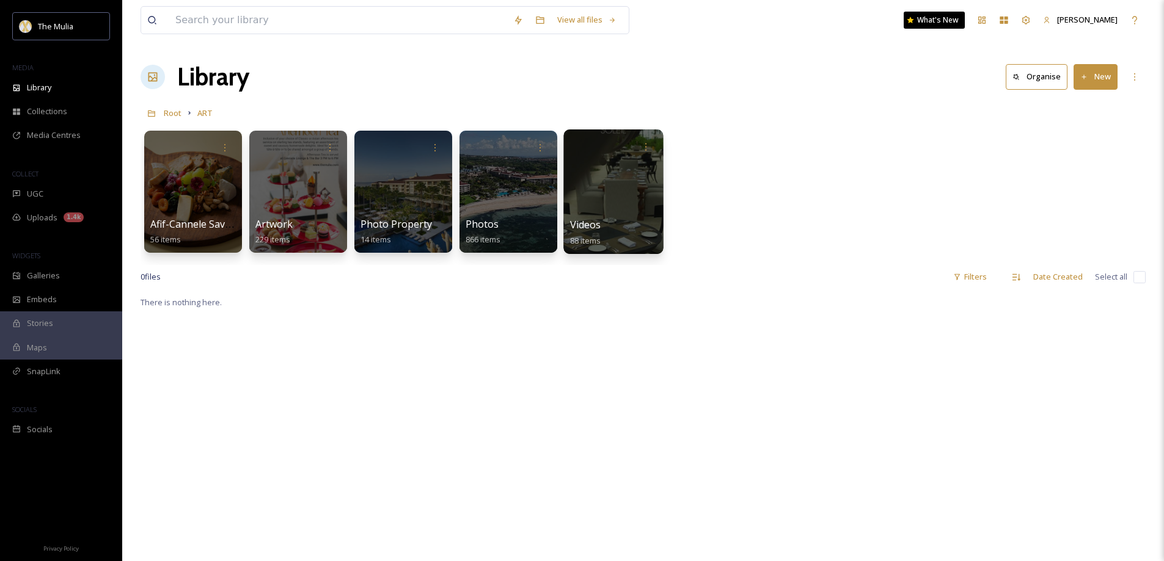
click at [587, 230] on span "Videos" at bounding box center [585, 224] width 31 height 13
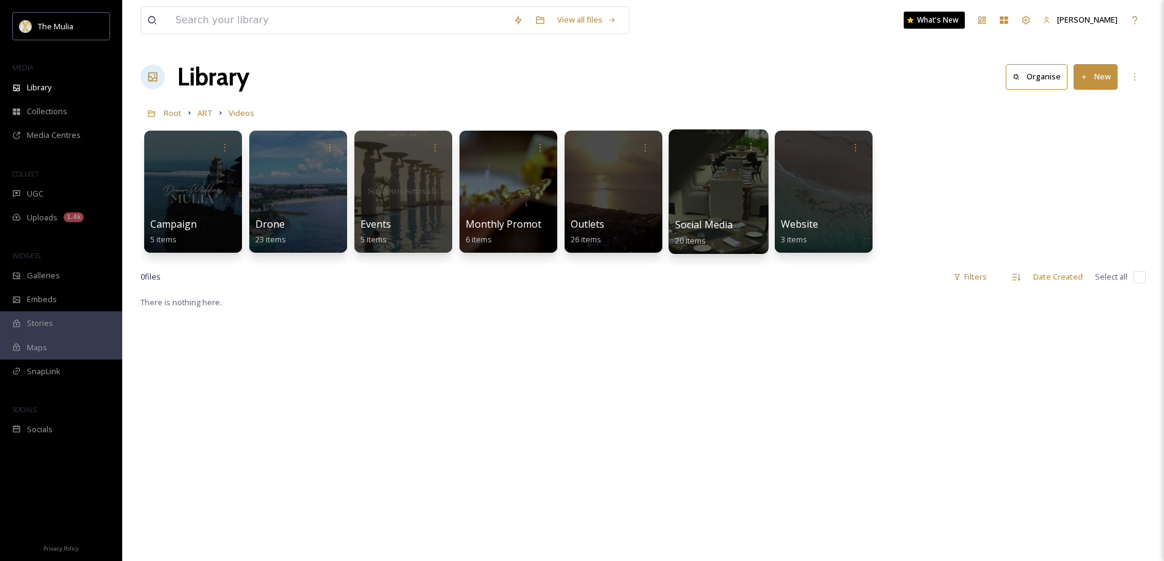
click at [695, 224] on span "Social Media" at bounding box center [704, 224] width 58 height 13
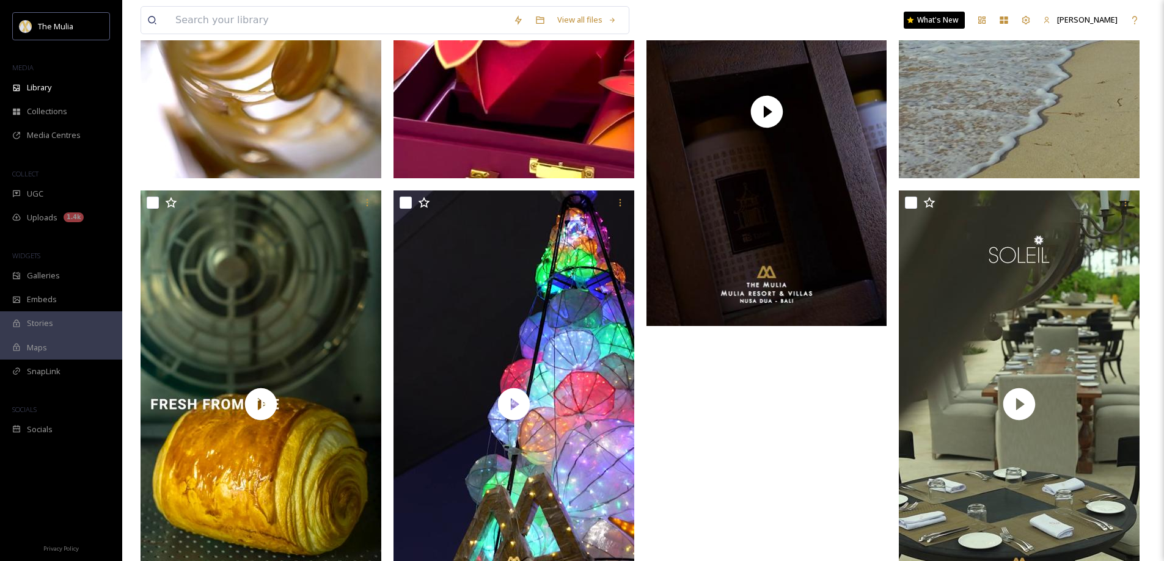
scroll to position [1815, 0]
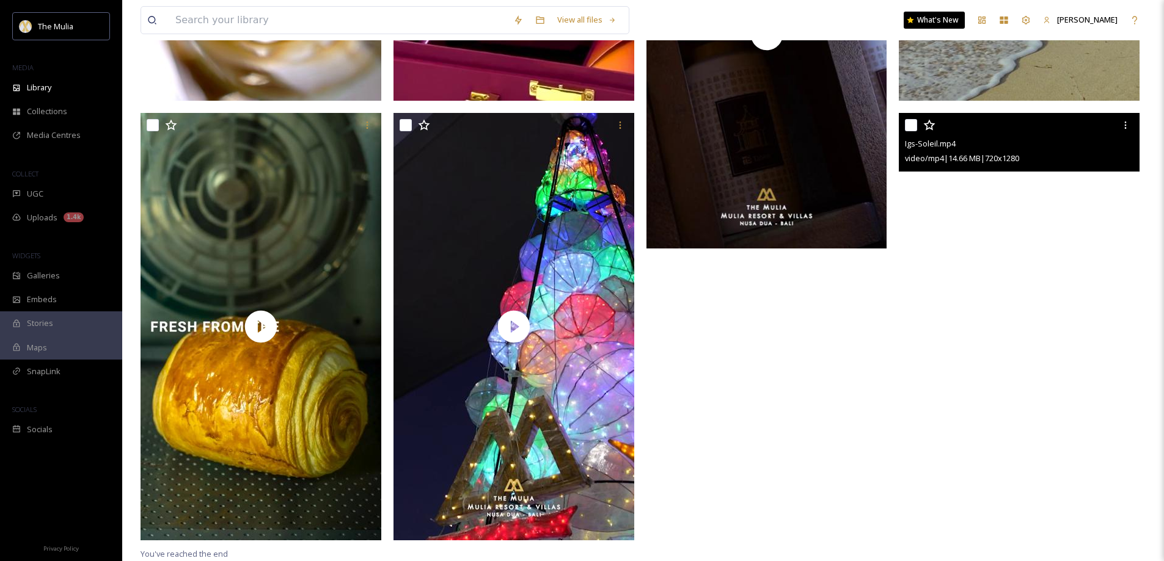
click at [992, 411] on video "Igs-Soleil.mp4" at bounding box center [1019, 327] width 241 height 428
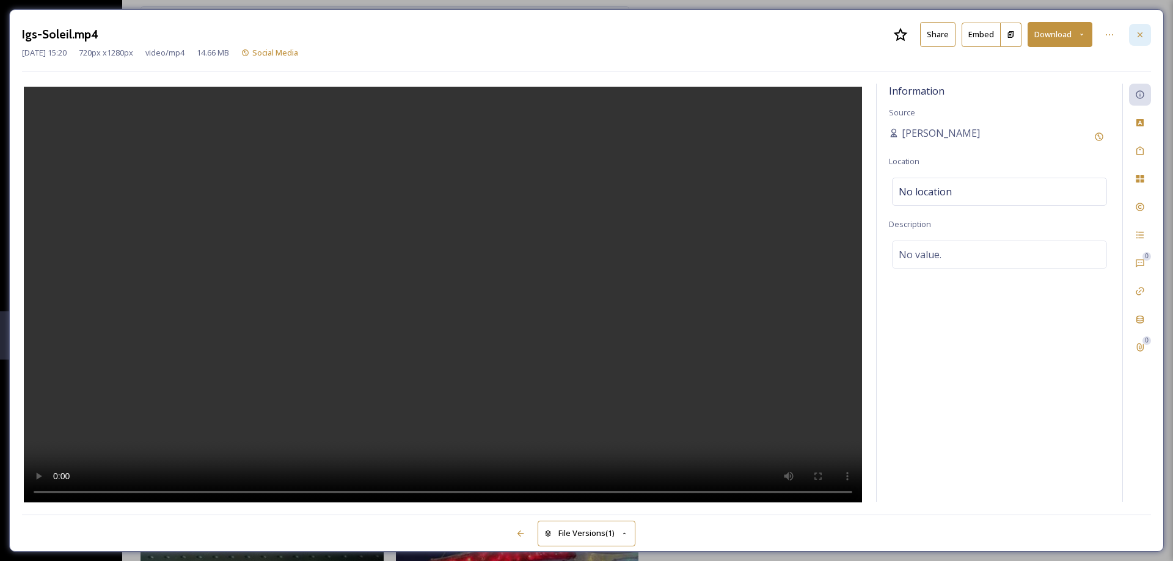
click at [1143, 35] on icon at bounding box center [1140, 35] width 10 height 10
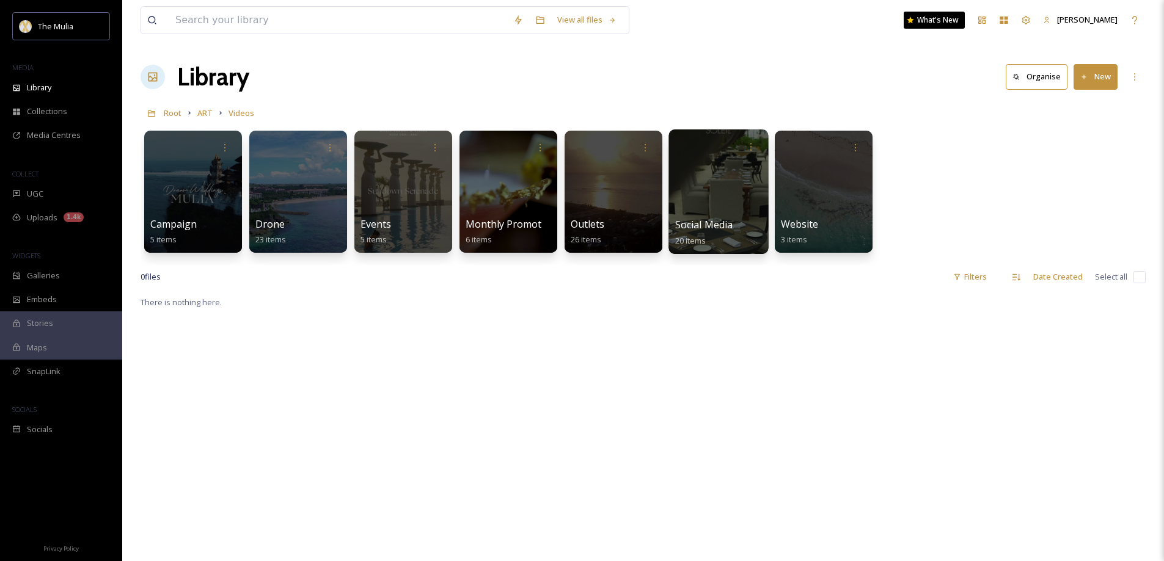
click at [706, 227] on span "Social Media" at bounding box center [704, 224] width 58 height 13
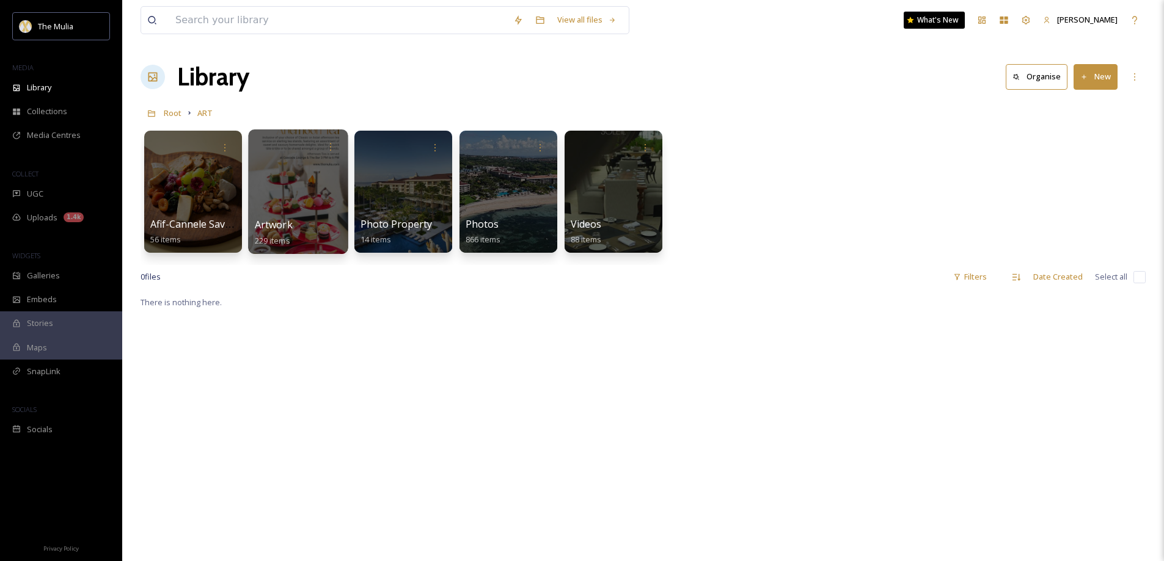
click at [297, 226] on div "Artwork 229 items" at bounding box center [298, 233] width 87 height 31
click at [271, 221] on span "Artwork" at bounding box center [274, 224] width 38 height 13
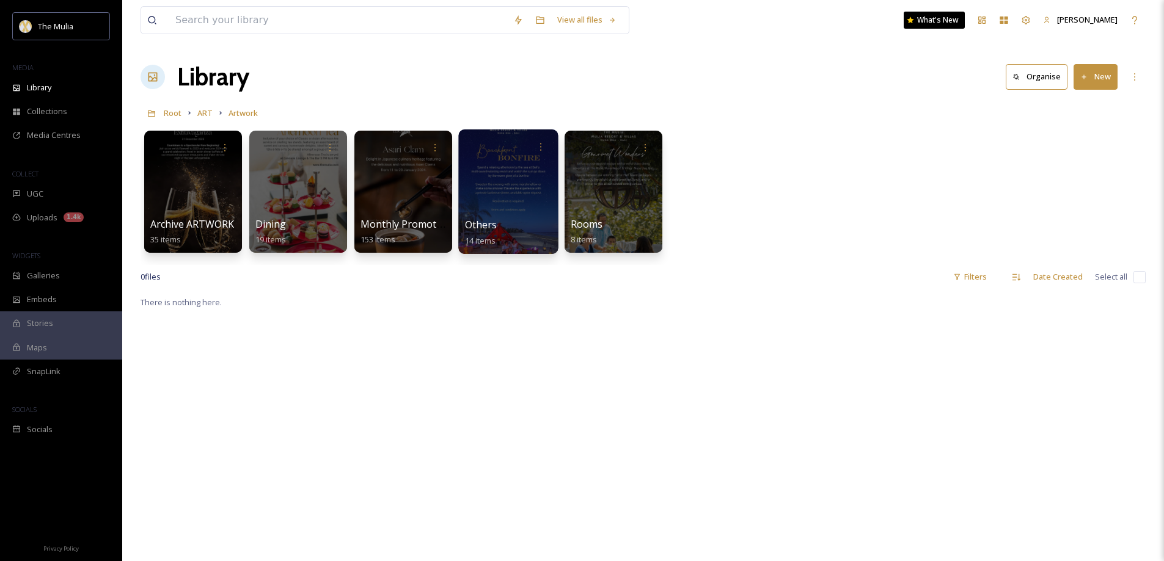
click at [478, 223] on span "Others" at bounding box center [481, 224] width 32 height 13
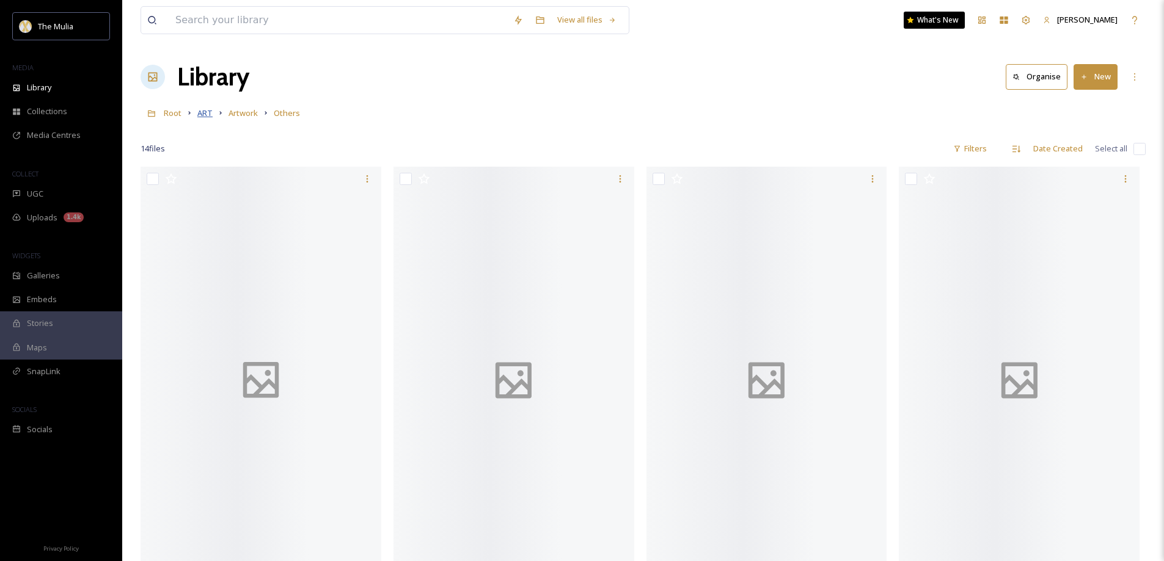
click at [206, 117] on span "ART" at bounding box center [204, 113] width 15 height 11
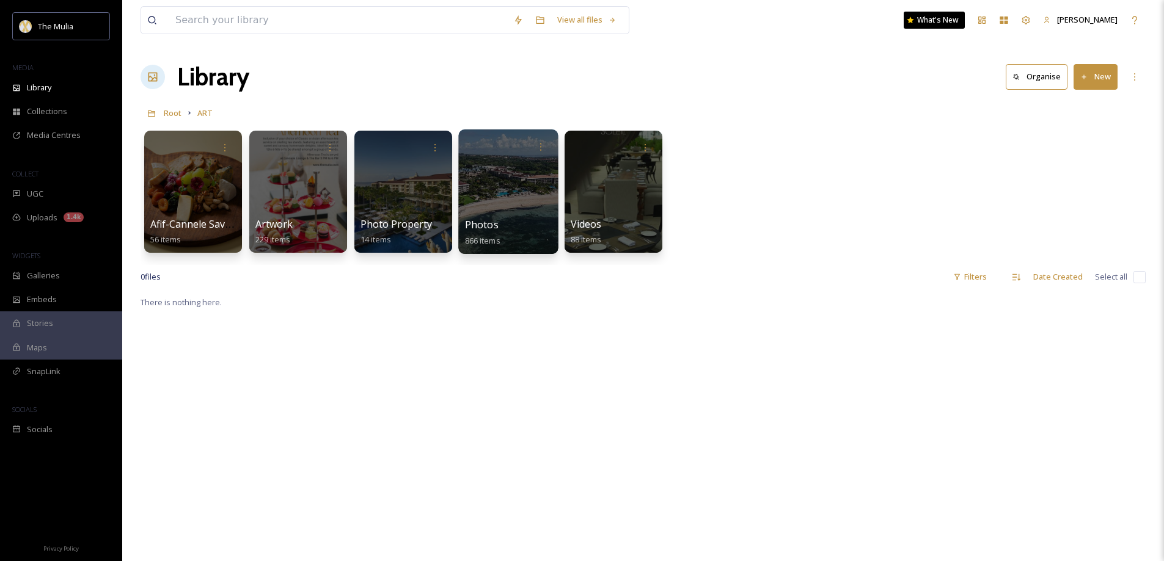
click at [500, 229] on div "Photos 866 items" at bounding box center [508, 233] width 87 height 31
click at [482, 229] on span "Photos" at bounding box center [482, 224] width 34 height 13
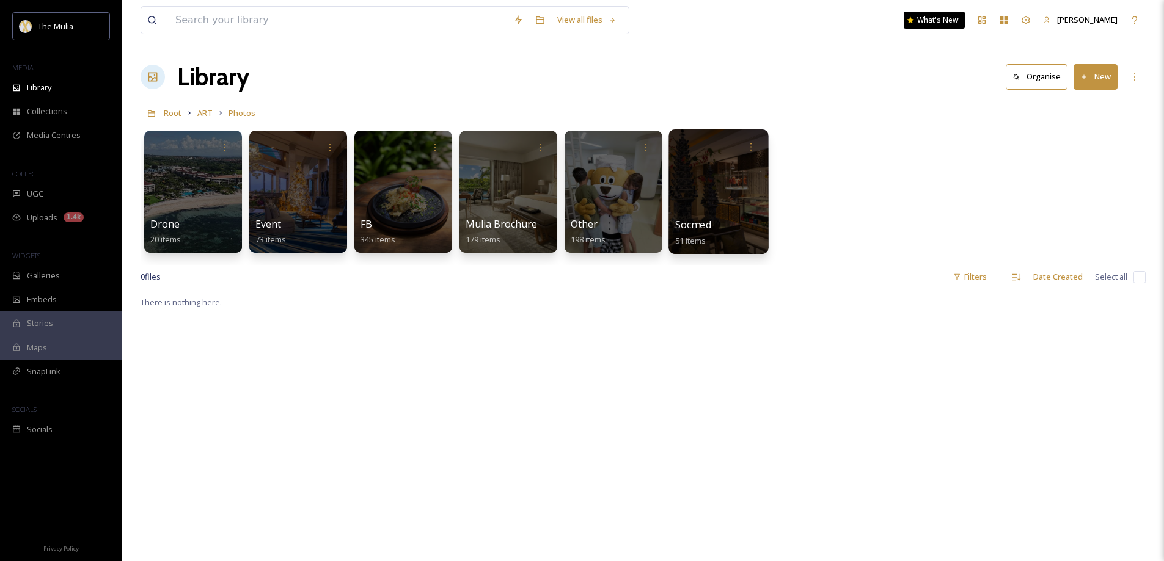
click at [678, 229] on span "Socmed" at bounding box center [693, 224] width 36 height 13
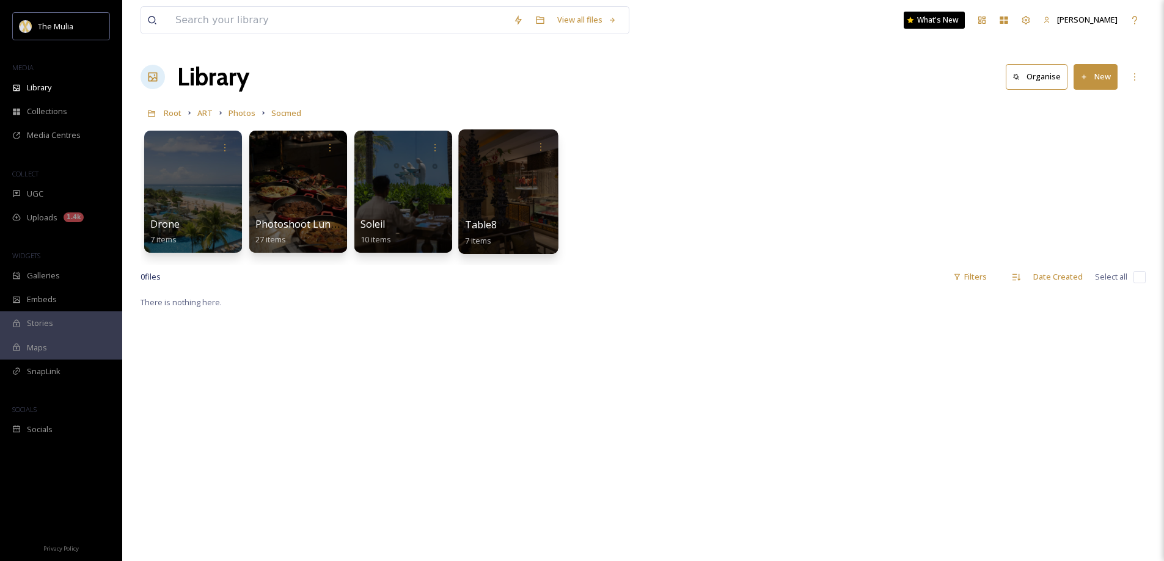
click at [479, 226] on span "Table8" at bounding box center [481, 224] width 32 height 13
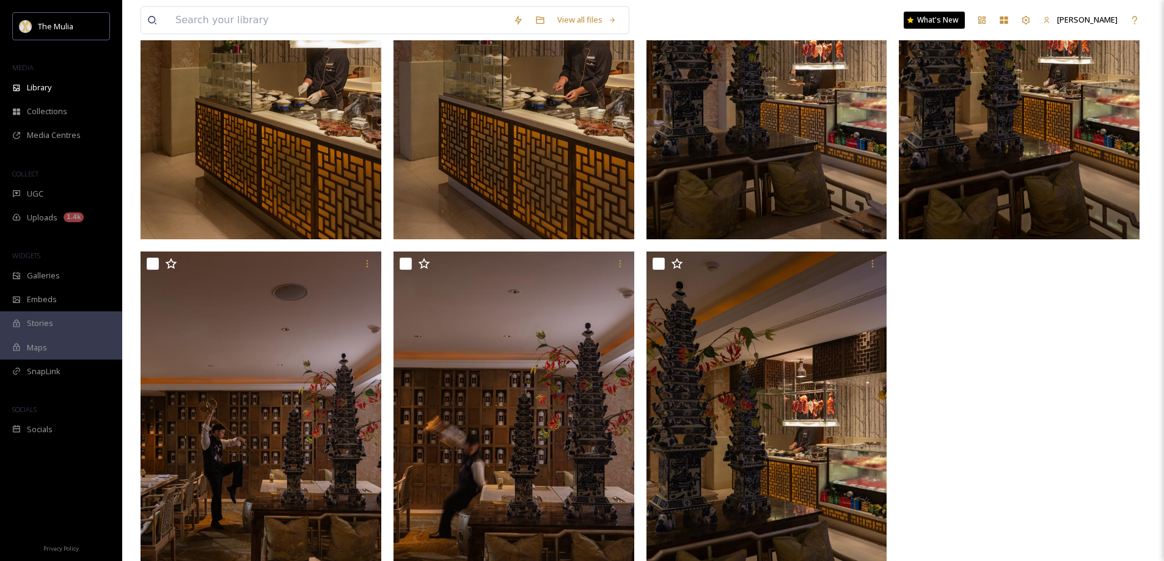
scroll to position [360, 0]
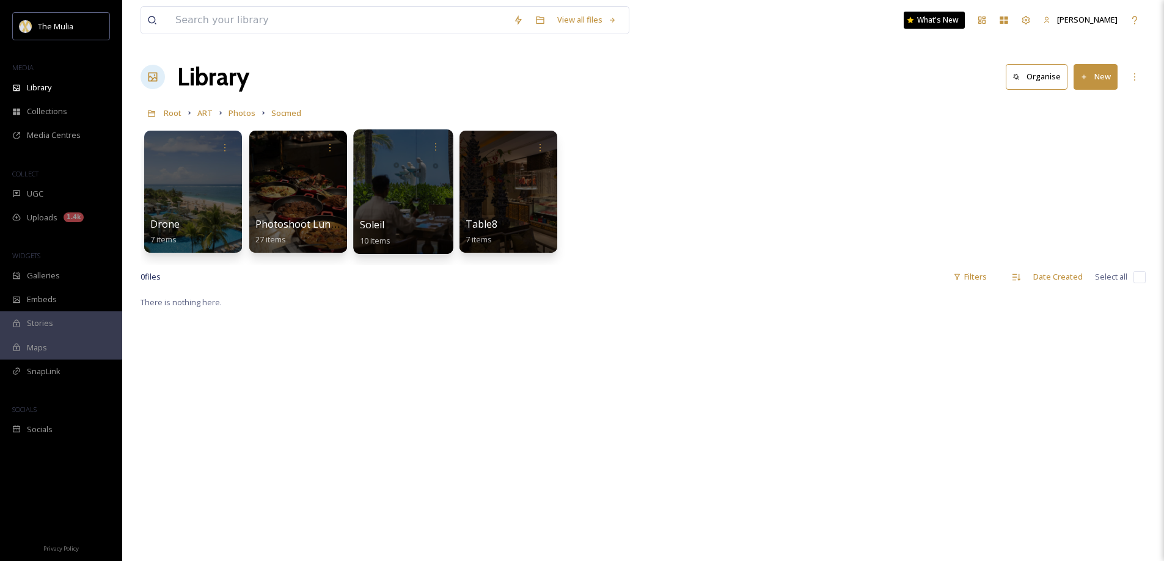
click at [369, 226] on span "Soleil" at bounding box center [372, 224] width 25 height 13
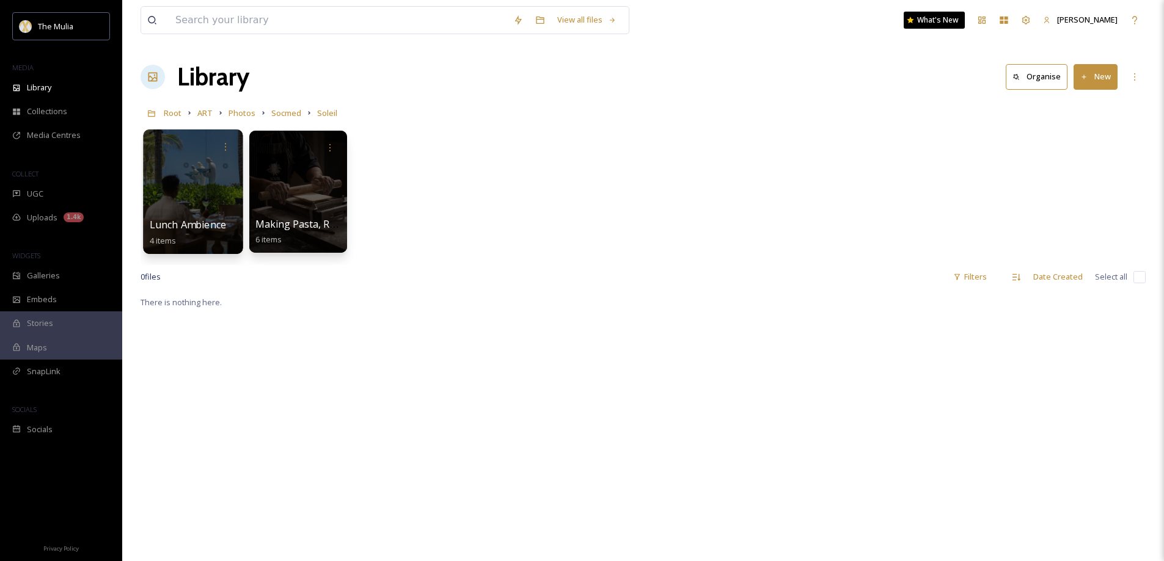
click at [216, 224] on span "Lunch Ambience" at bounding box center [188, 224] width 76 height 13
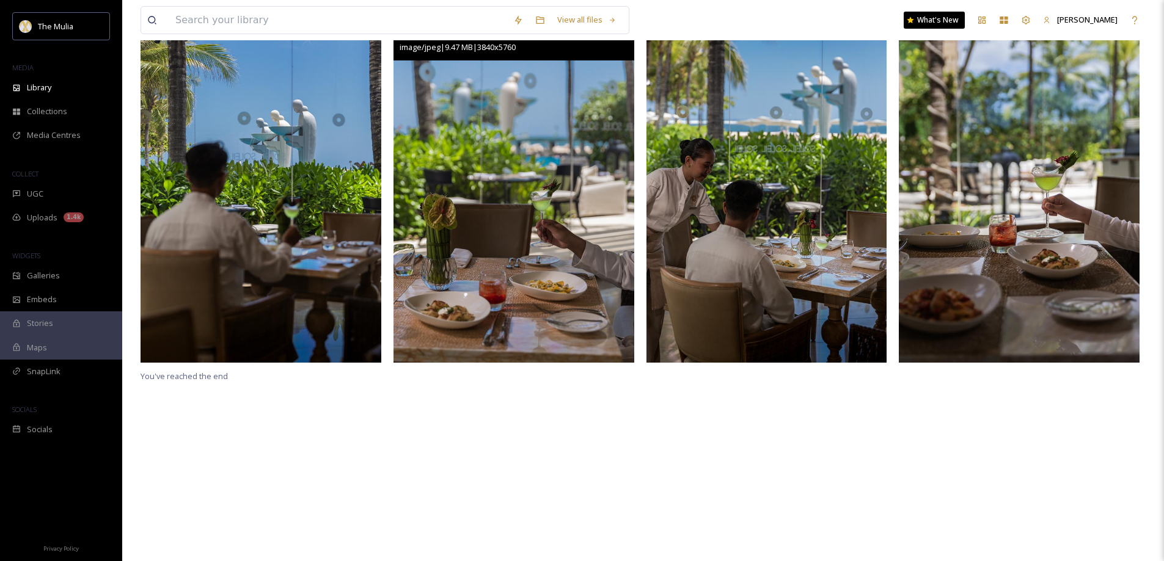
scroll to position [167, 0]
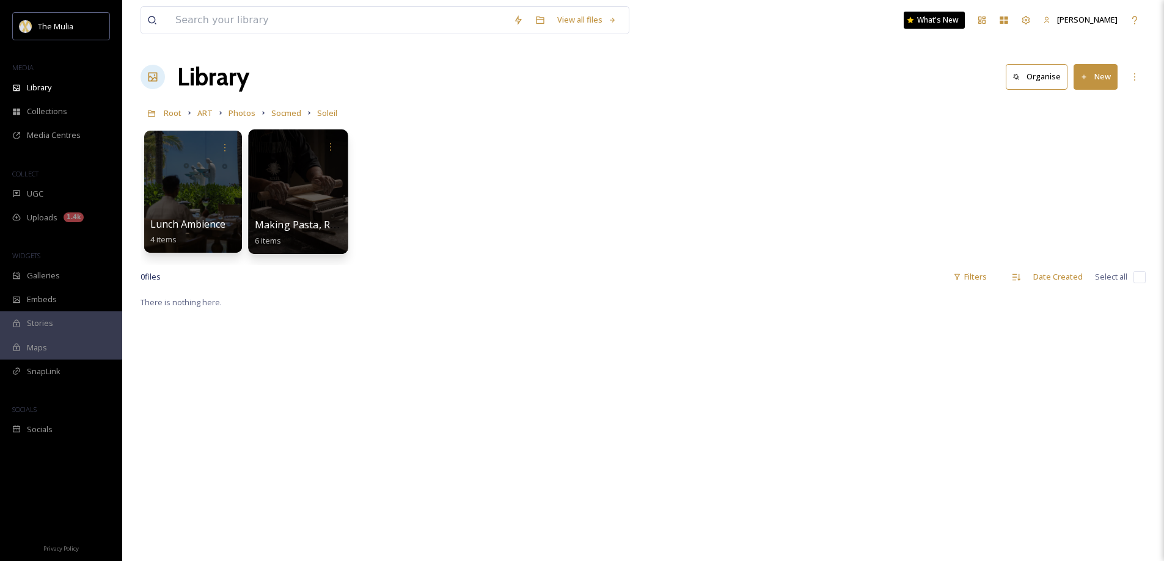
click at [323, 222] on span "Making Pasta, Raw Ingredients, Dish Plating & Christmass" at bounding box center [390, 224] width 271 height 13
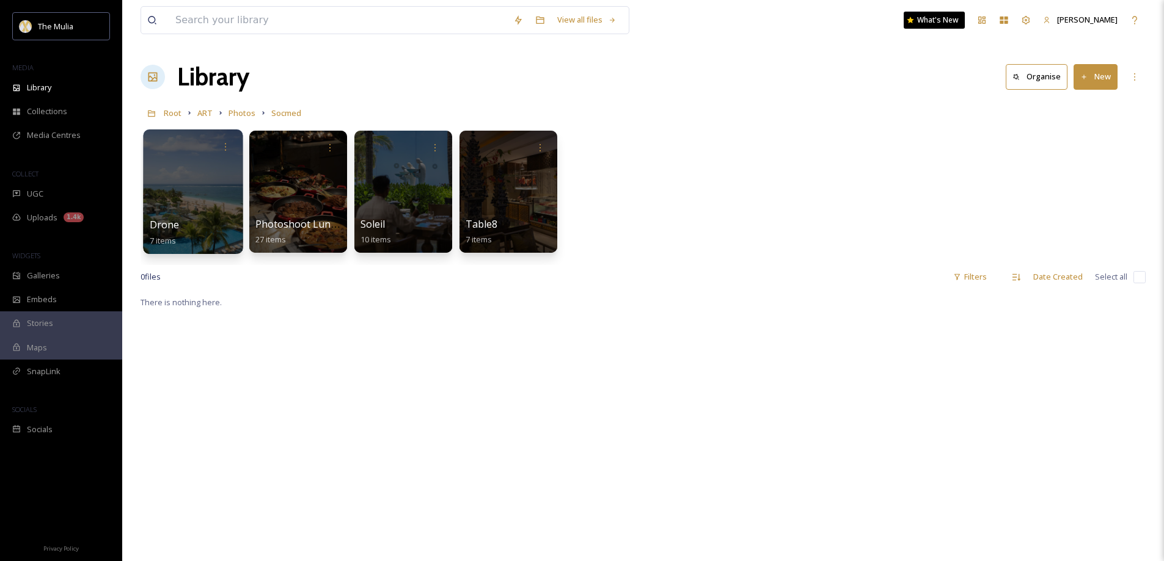
click at [202, 219] on div "Drone 7 items" at bounding box center [193, 233] width 87 height 31
click at [176, 222] on span "Drone" at bounding box center [165, 224] width 30 height 13
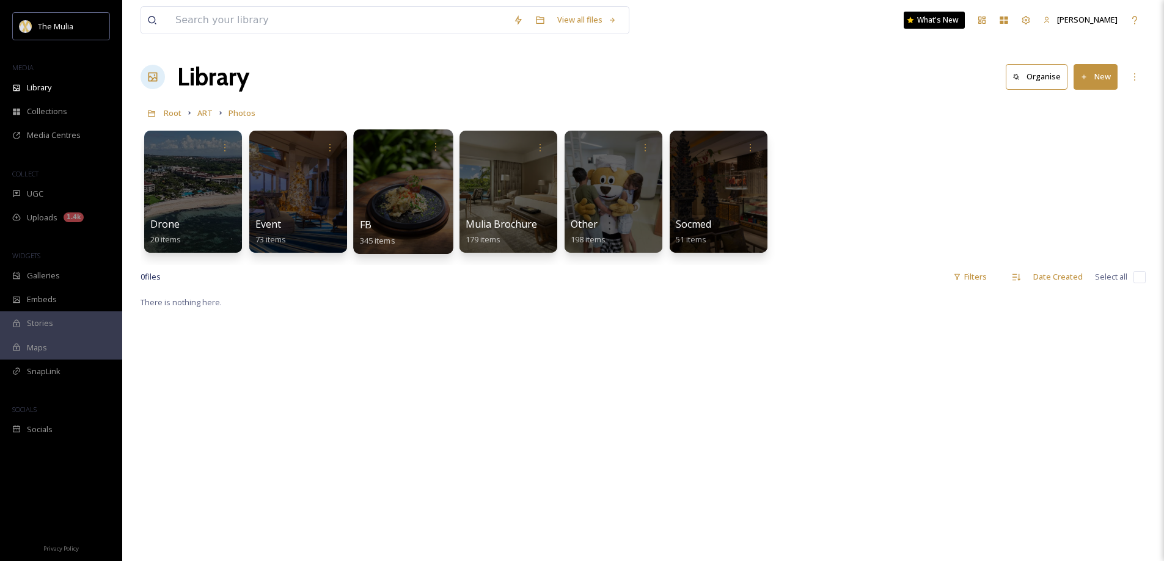
click at [367, 227] on span "FB" at bounding box center [366, 224] width 12 height 13
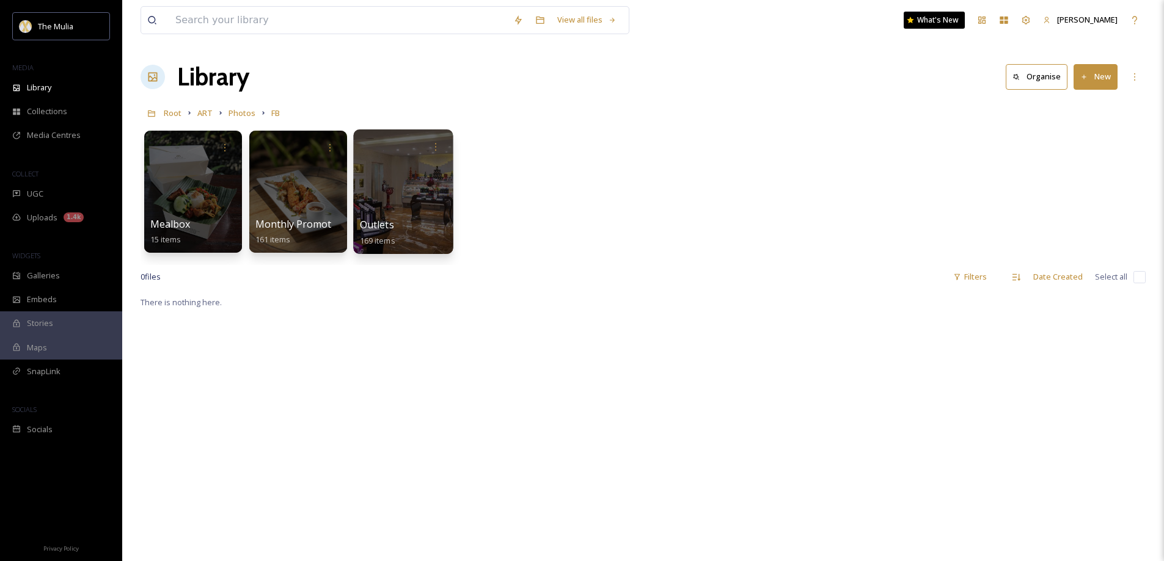
click at [382, 229] on span "Outlets" at bounding box center [377, 224] width 34 height 13
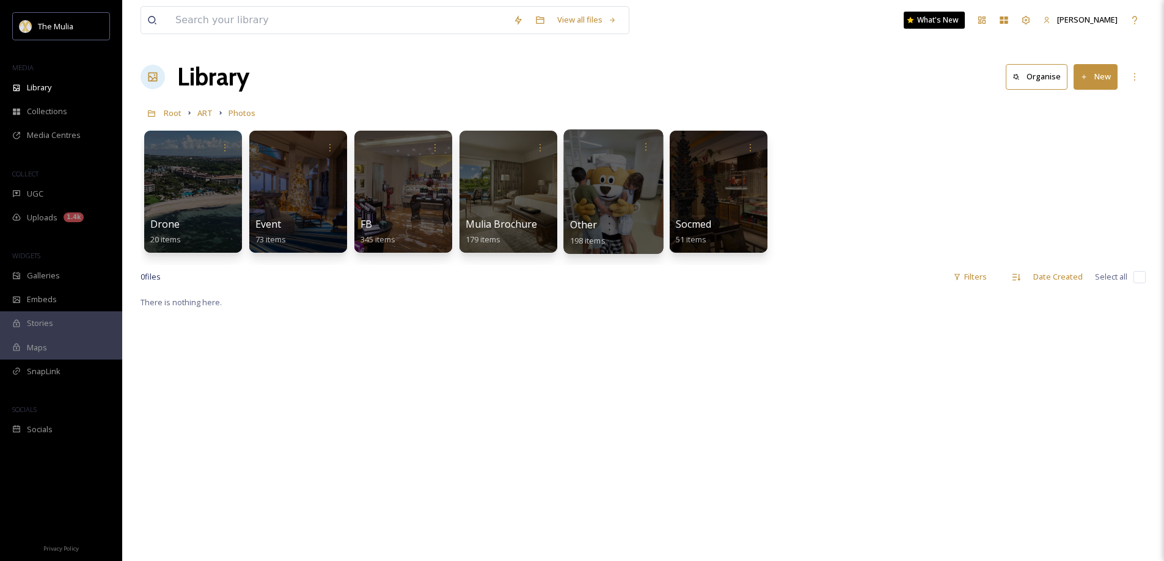
click at [588, 228] on span "Other" at bounding box center [583, 224] width 27 height 13
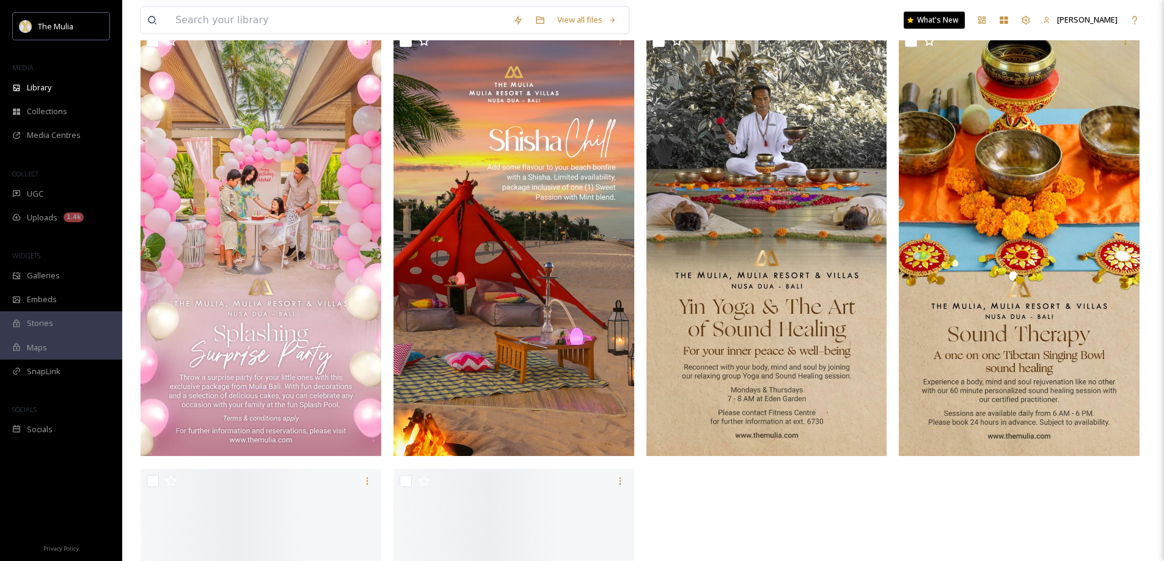
scroll to position [1039, 0]
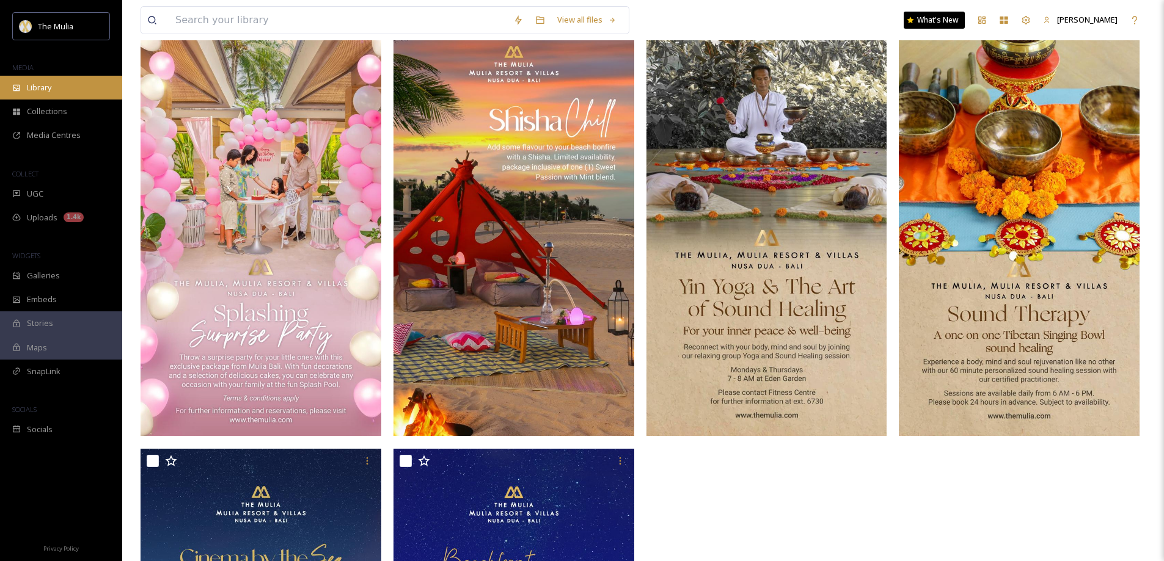
click at [43, 93] on span "Library" at bounding box center [39, 88] width 24 height 12
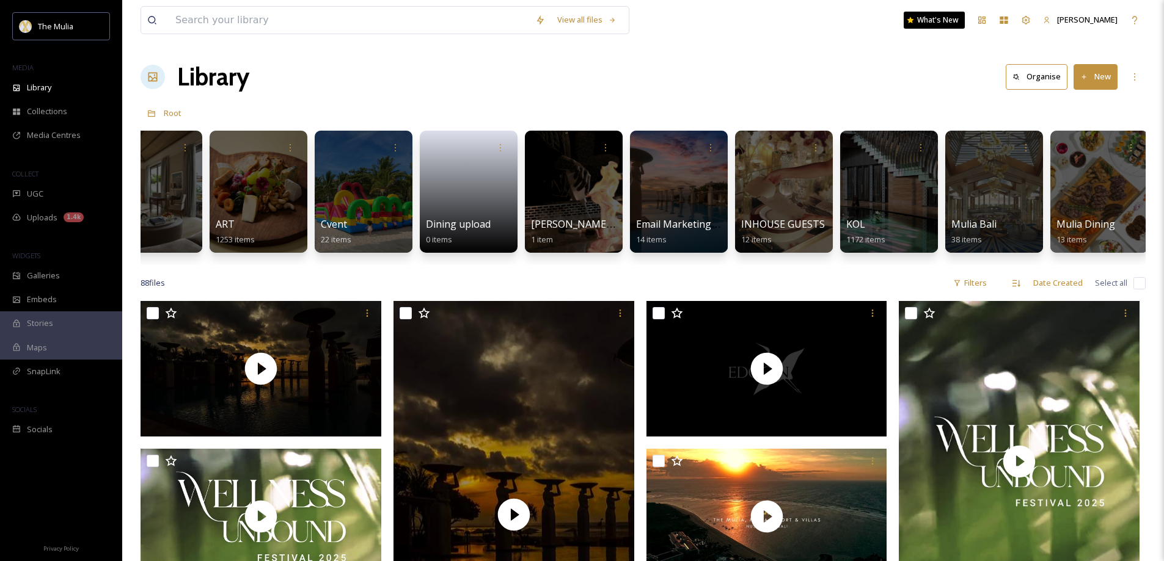
scroll to position [0, 300]
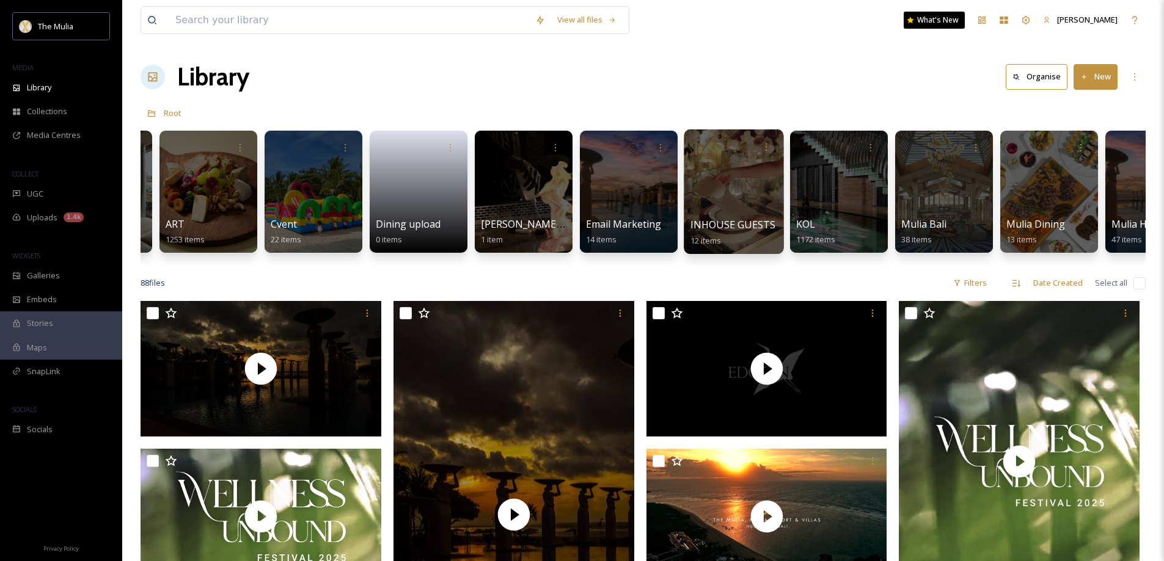
click at [723, 222] on span "INHOUSE GUESTS" at bounding box center [733, 224] width 86 height 13
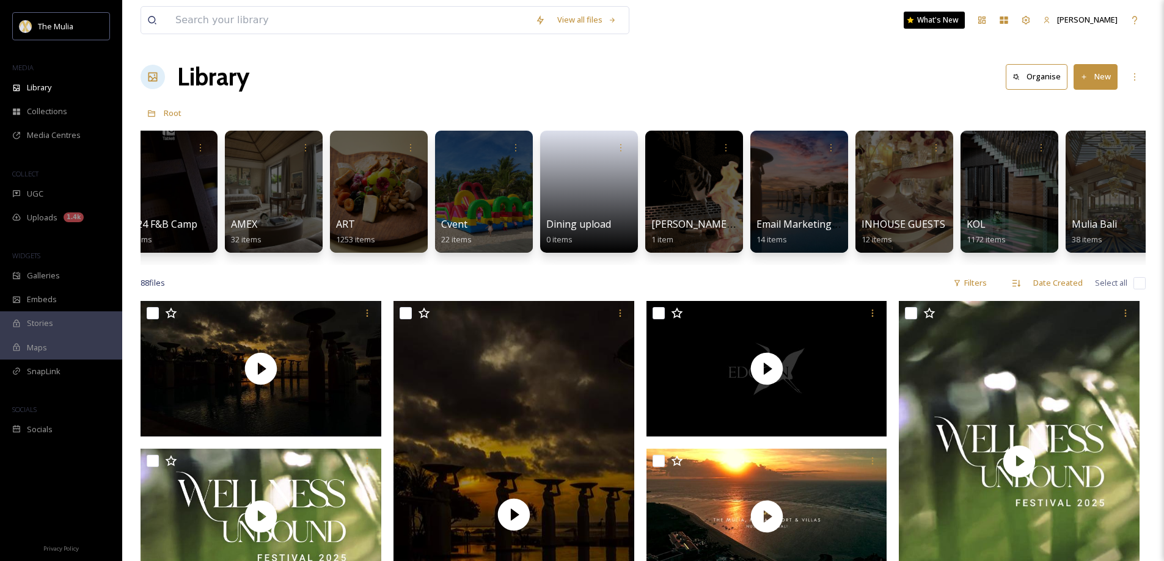
scroll to position [0, 399]
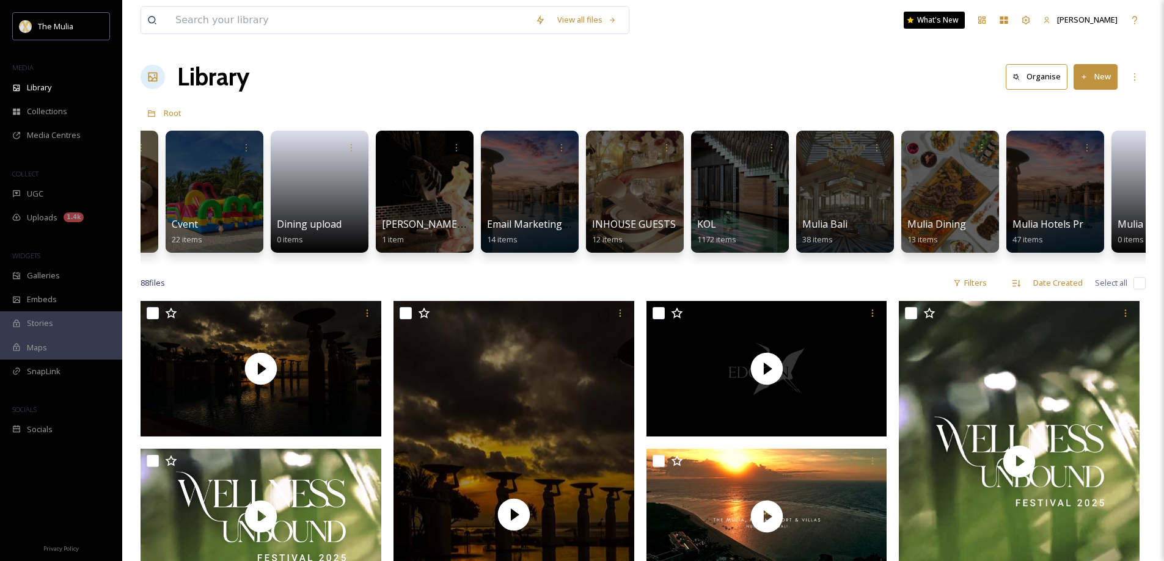
click at [407, 285] on div "88 file s Filters Date Created Select all" at bounding box center [643, 283] width 1005 height 24
